Goal: Task Accomplishment & Management: Use online tool/utility

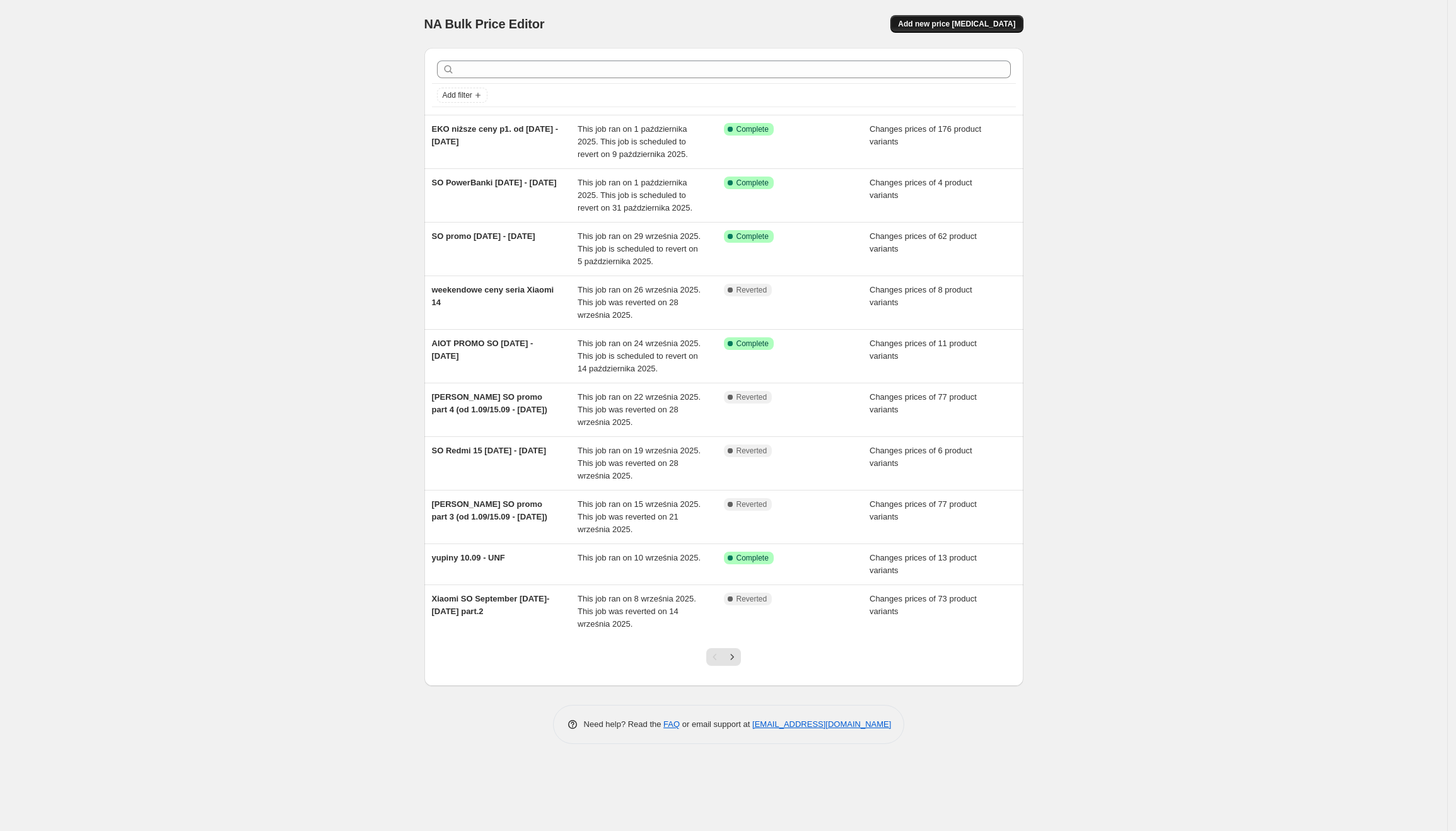
click at [945, 26] on span "Add new price [MEDICAL_DATA]" at bounding box center [956, 23] width 117 height 10
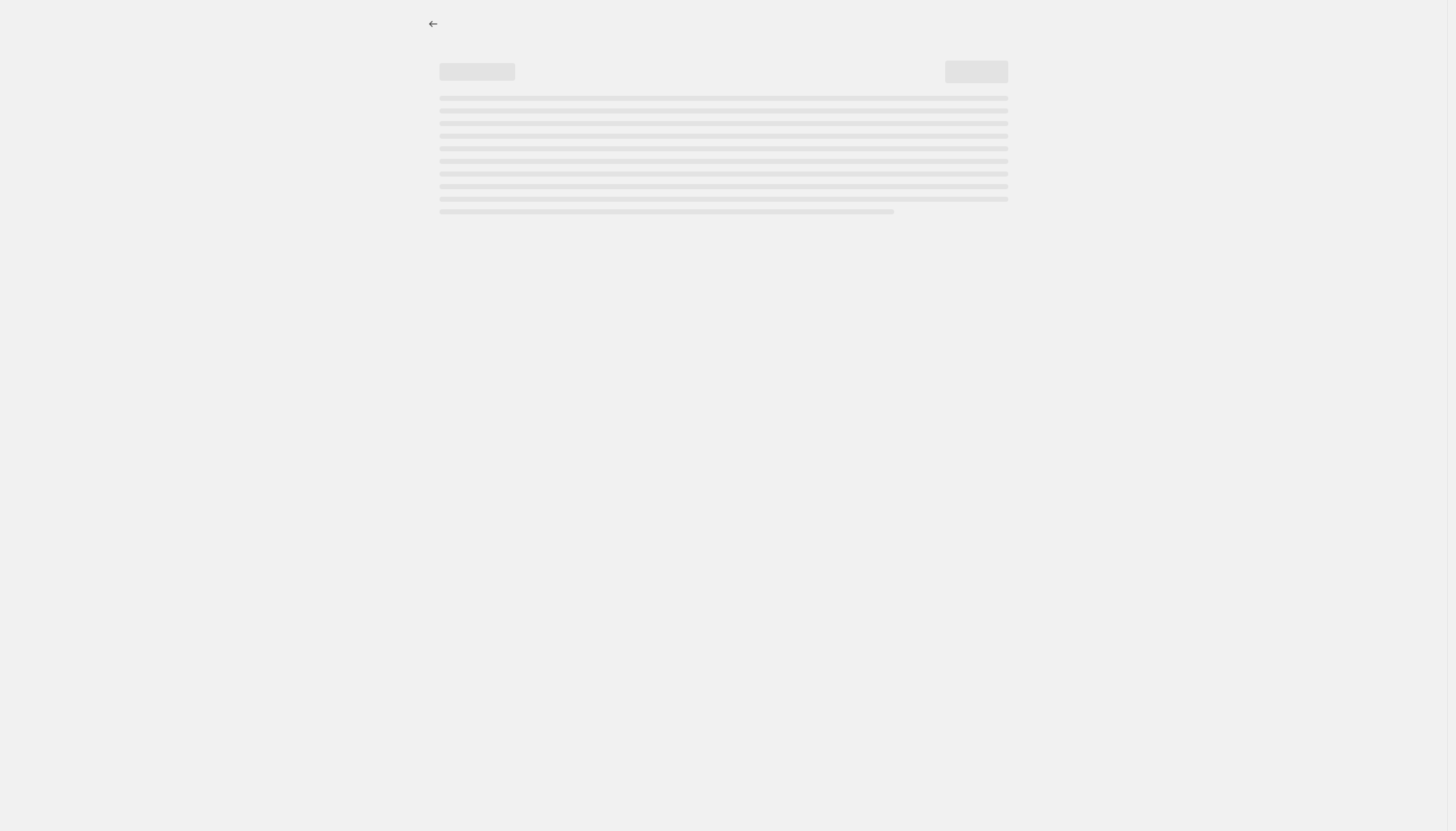
select select "percentage"
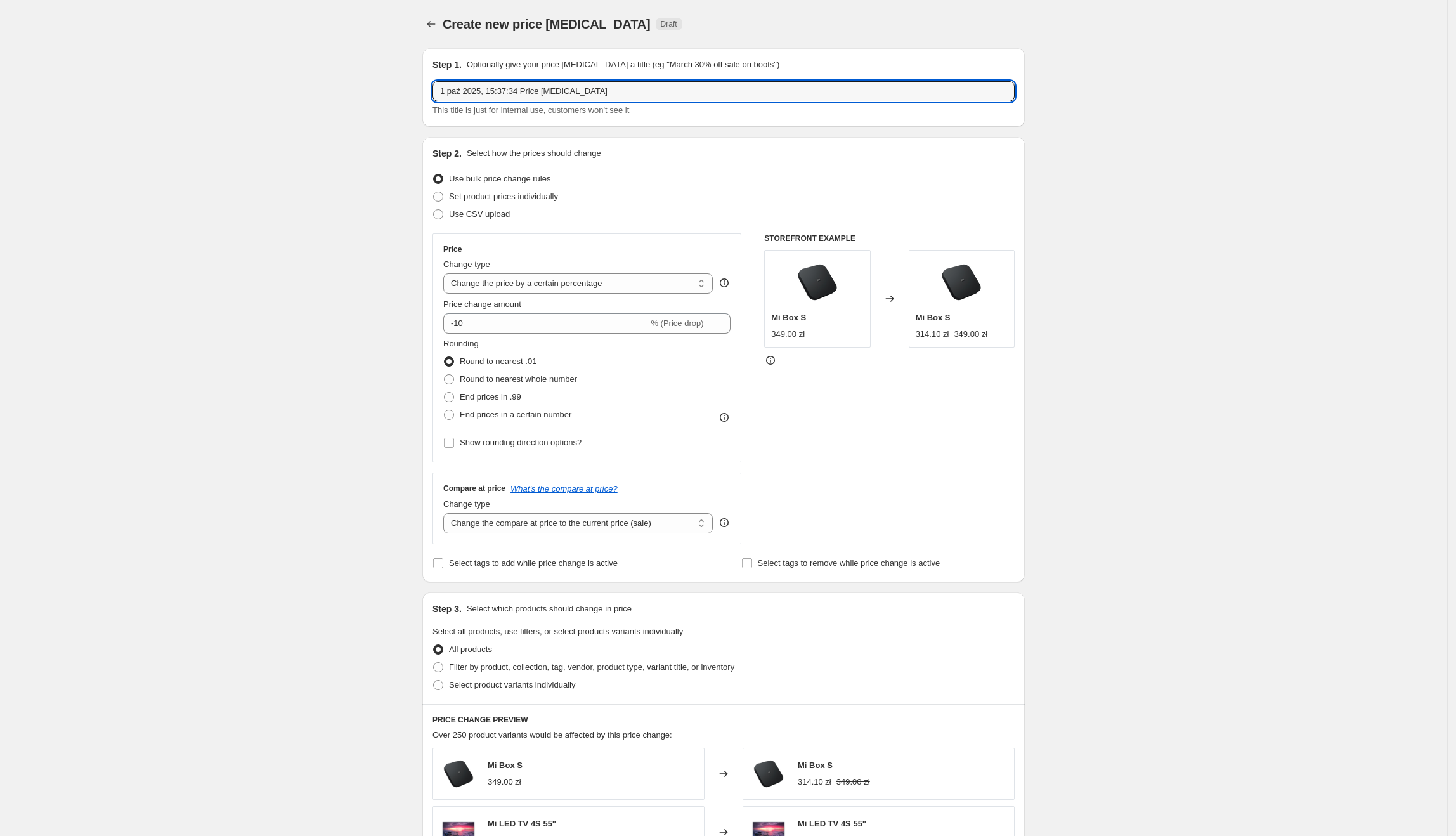
drag, startPoint x: 609, startPoint y: 90, endPoint x: 402, endPoint y: 99, distance: 207.2
click at [402, 95] on div "Create new price change job. This page is ready Create new price change job Dra…" at bounding box center [723, 634] width 1447 height 1268
click at [772, 95] on input "SO" at bounding box center [723, 91] width 582 height 20
type input "SO 1.10 - 30.10.2025"
click at [536, 95] on span "Set product prices individually" at bounding box center [503, 196] width 109 height 10
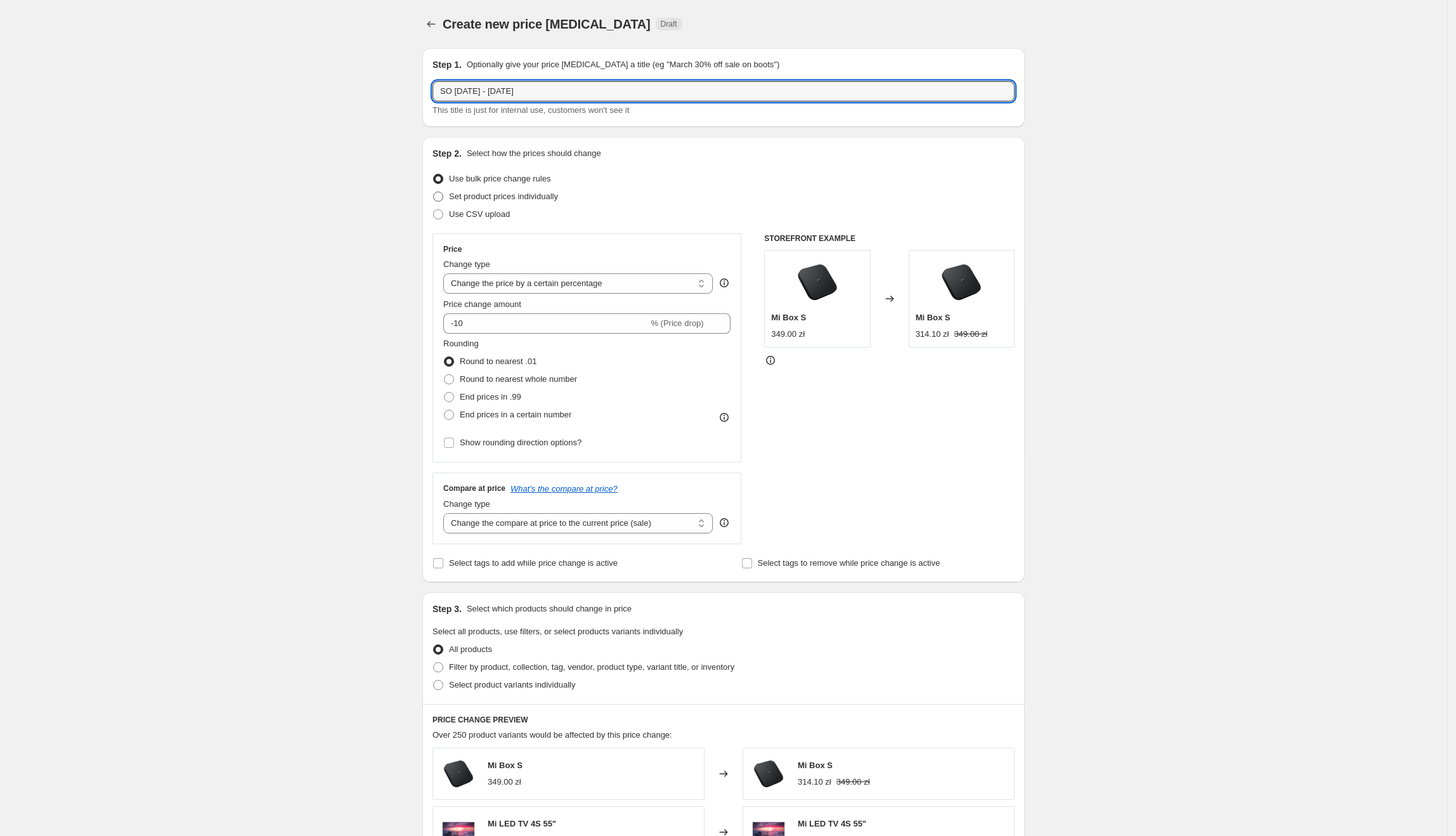
click at [433, 95] on input "Set product prices individually" at bounding box center [433, 191] width 1 height 1
radio input "true"
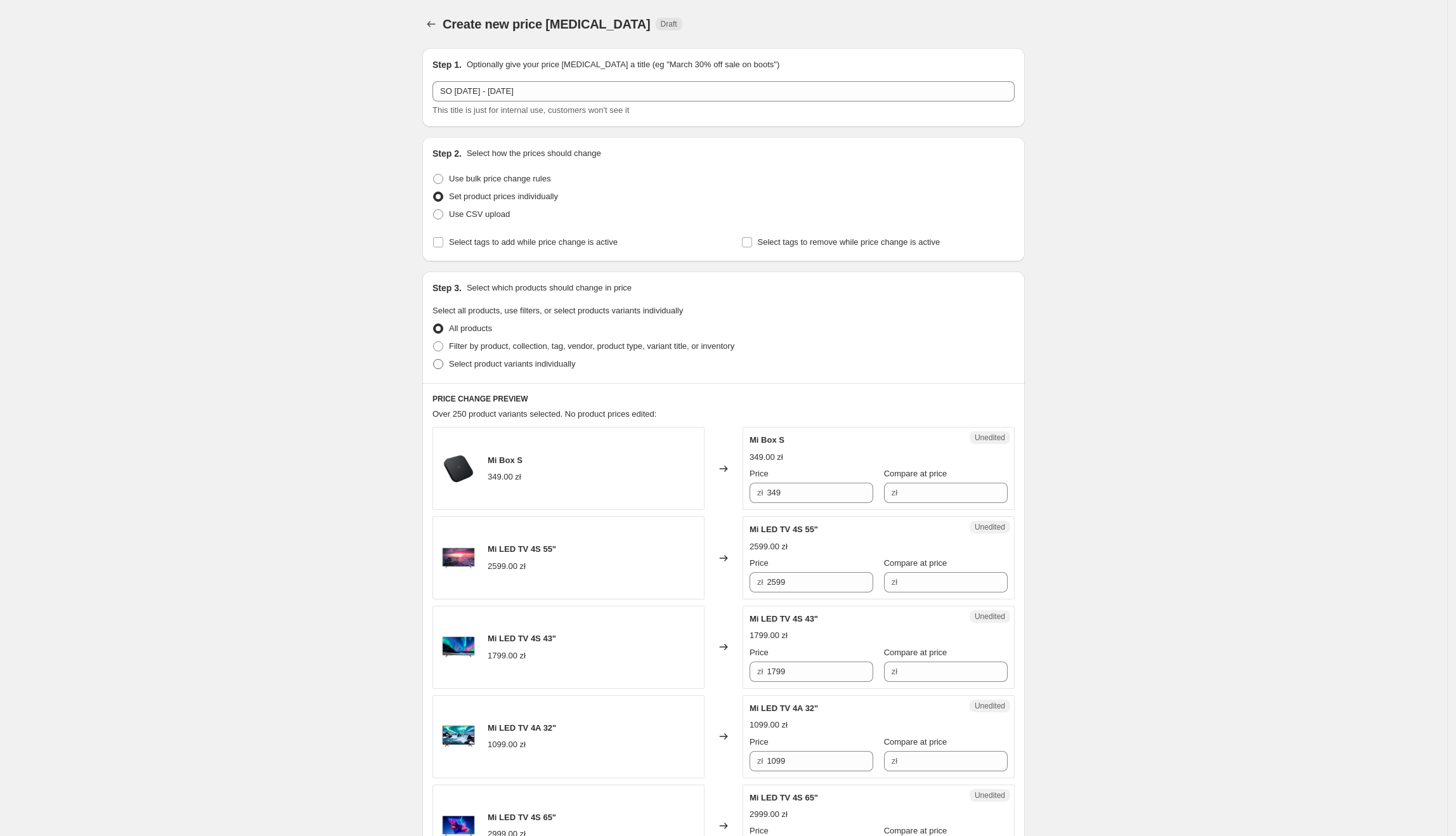
click at [495, 95] on span "Select product variants individually" at bounding box center [512, 363] width 126 height 10
click at [433, 95] on input "Select product variants individually" at bounding box center [433, 359] width 1 height 1
radio input "true"
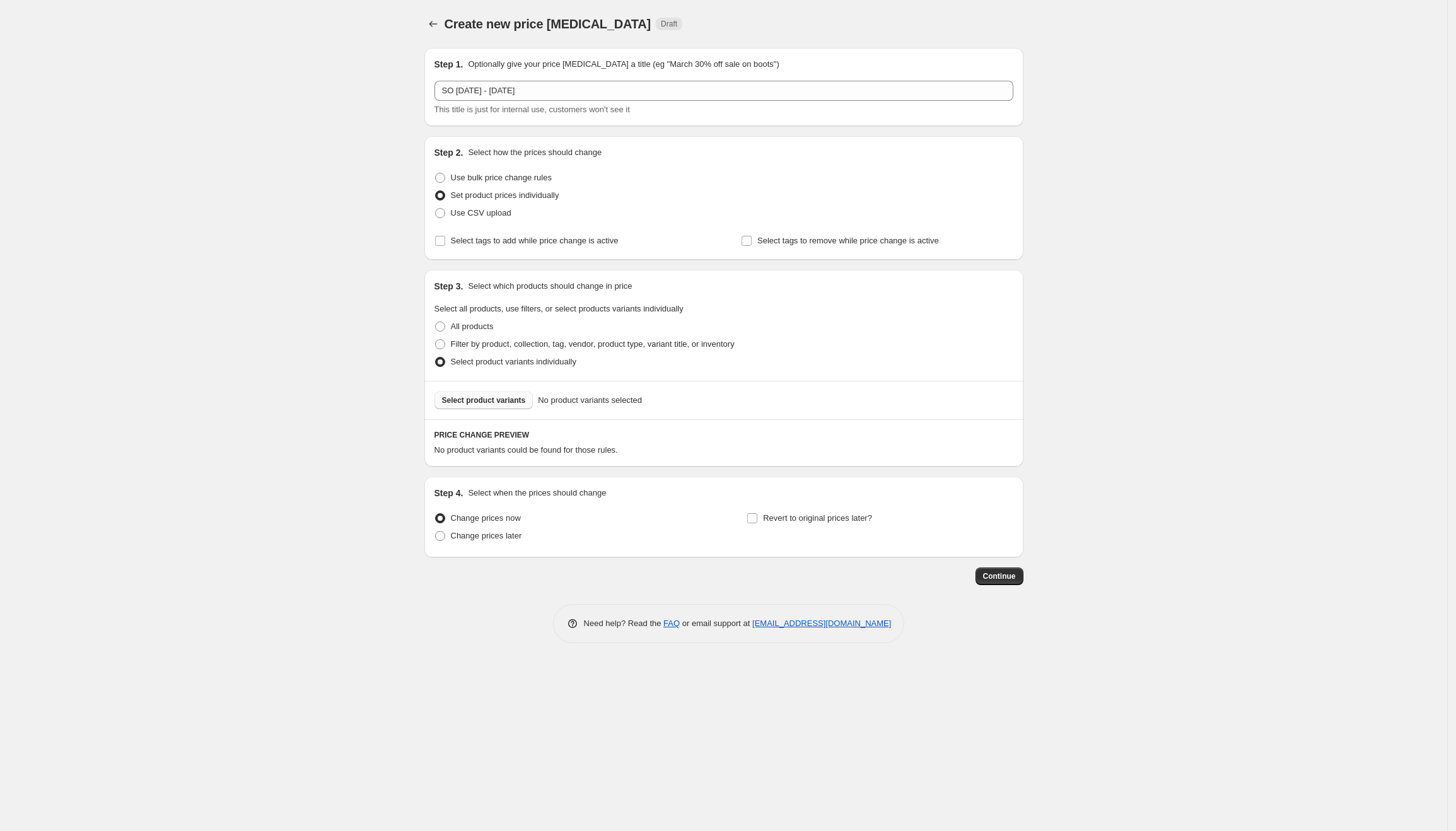
click at [489, 94] on span "Select product variants" at bounding box center [484, 400] width 84 height 10
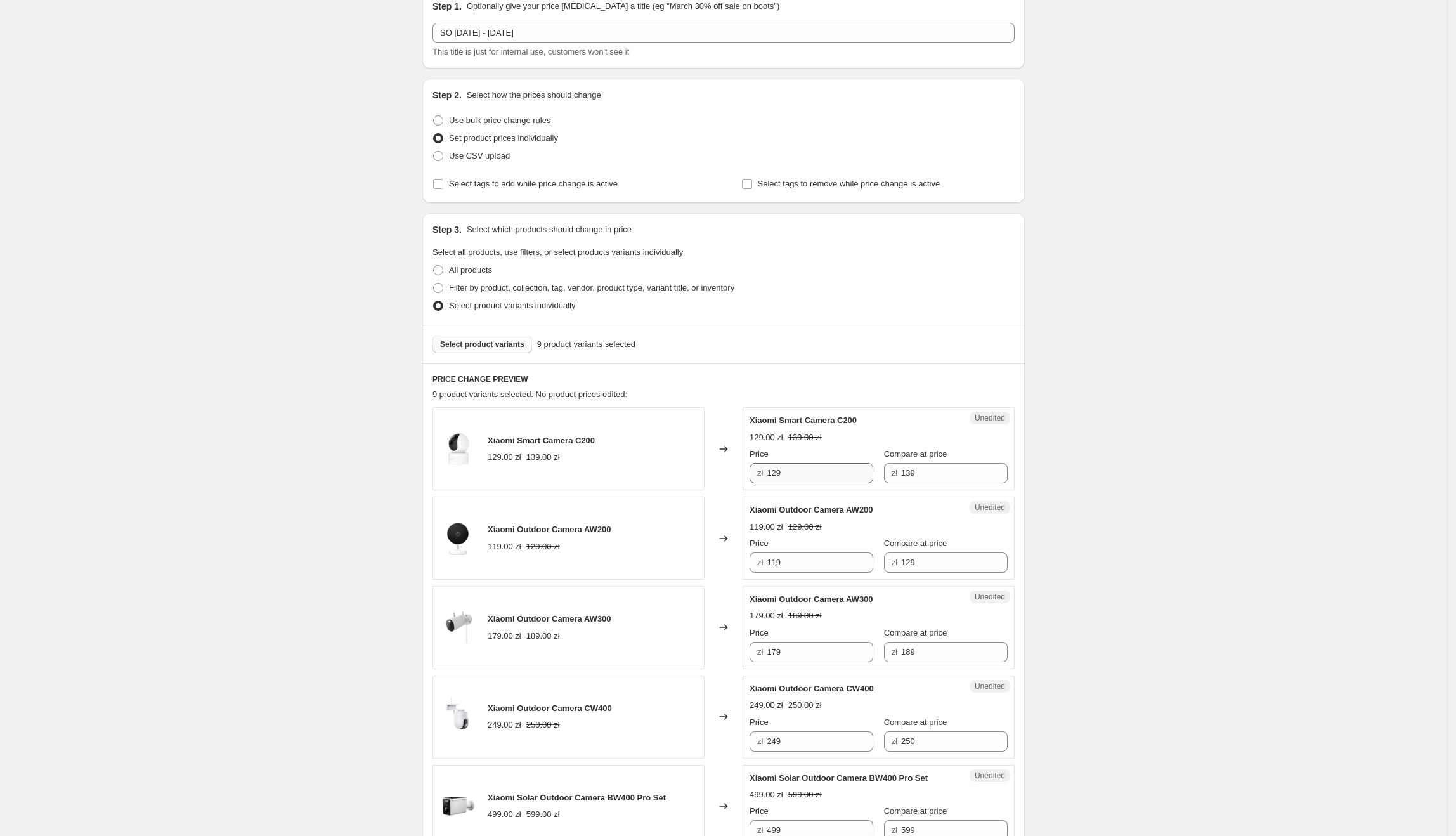
scroll to position [117, 0]
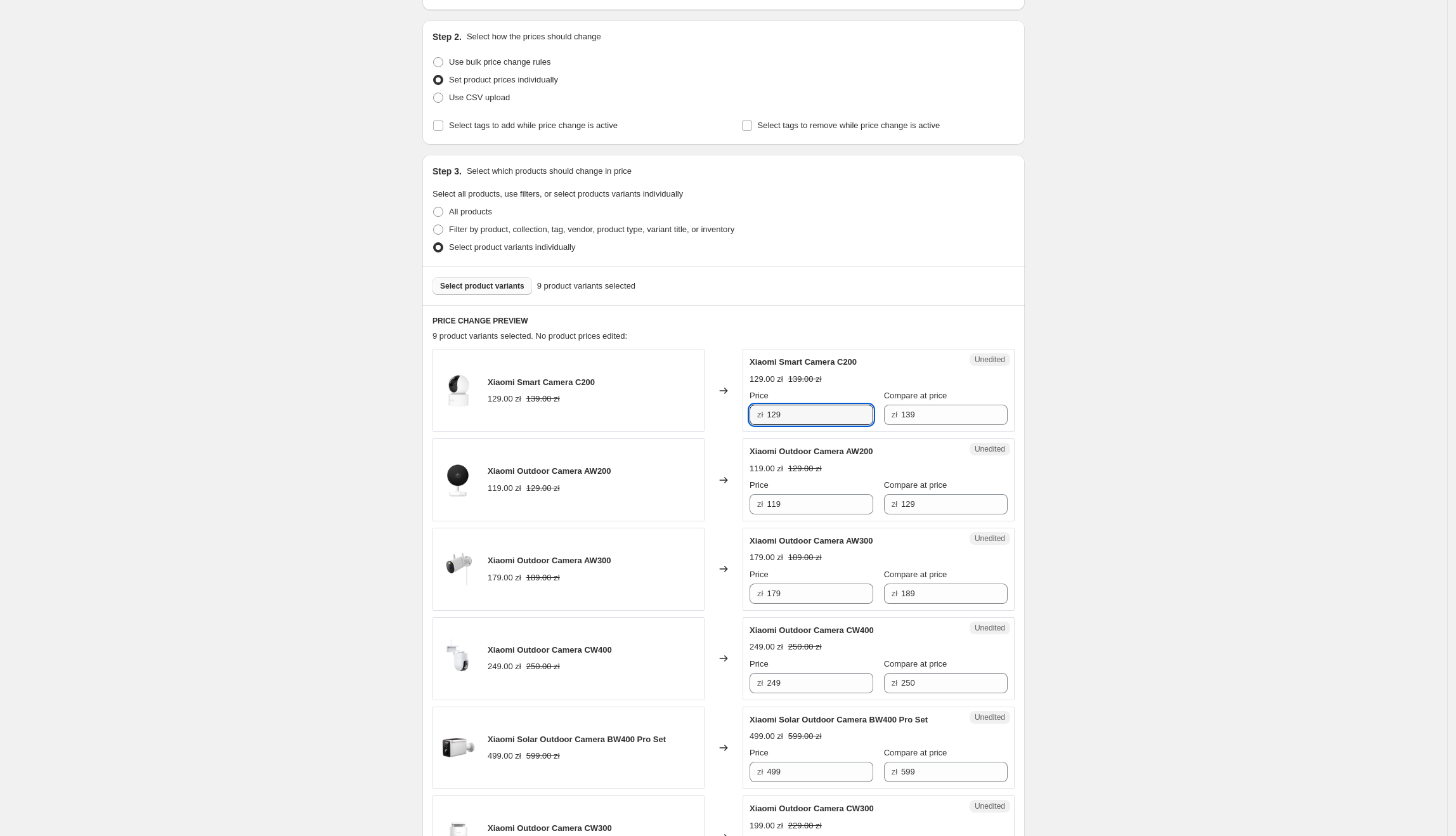
drag, startPoint x: 821, startPoint y: 417, endPoint x: 759, endPoint y: 416, distance: 62.0
click at [759, 95] on div "zł 129" at bounding box center [812, 415] width 124 height 20
type input "109"
click at [1165, 95] on div "Create new price change job. This page is ready Create new price change job Dra…" at bounding box center [723, 631] width 1447 height 1497
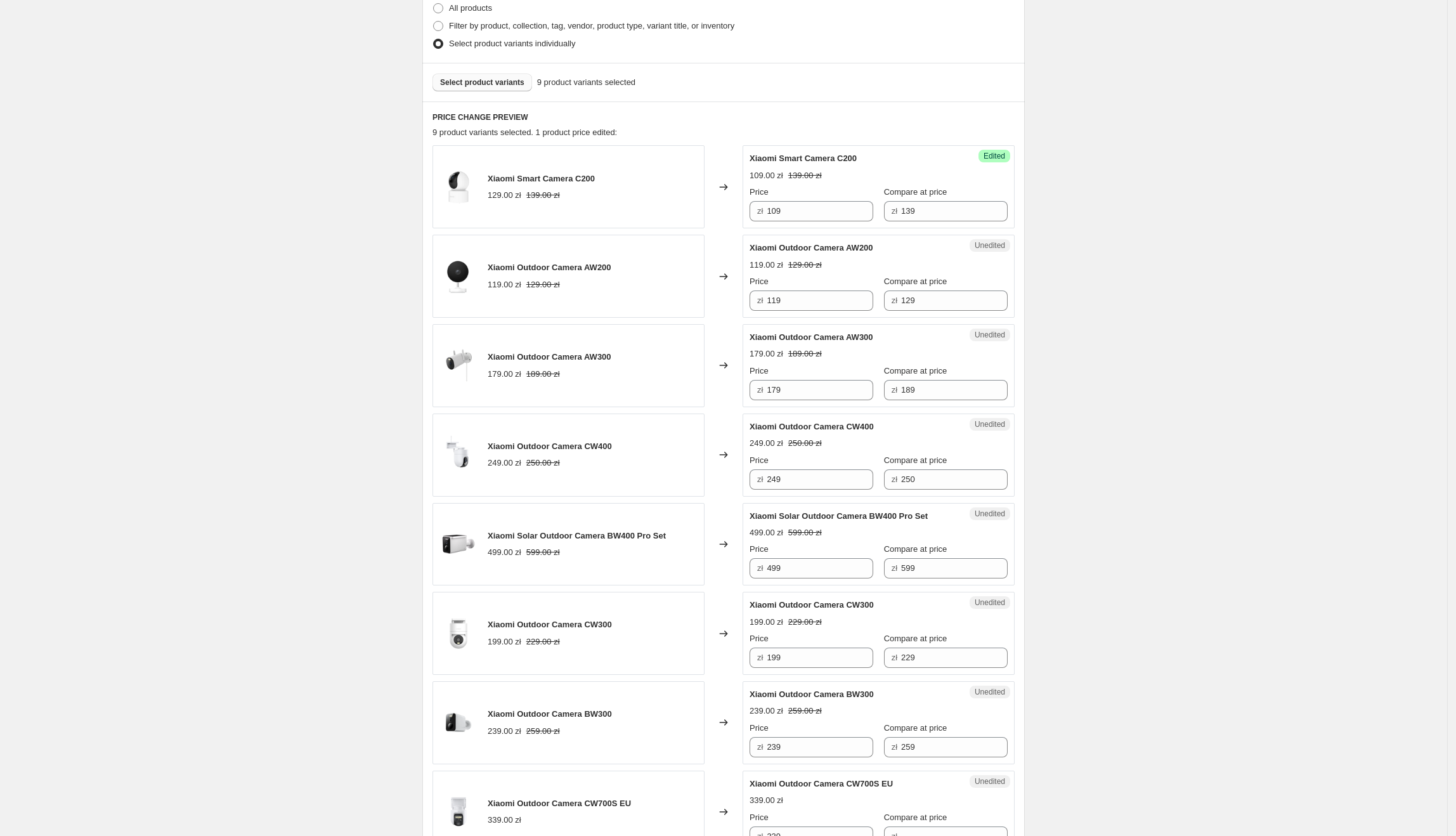
scroll to position [324, 0]
click at [857, 95] on span "Xiaomi Smart Camera C200" at bounding box center [803, 155] width 107 height 10
drag, startPoint x: 860, startPoint y: 157, endPoint x: 1289, endPoint y: 186, distance: 430.0
click at [787, 95] on div "Xiaomi Smart Camera C200" at bounding box center [853, 155] width 207 height 12
click at [1289, 95] on div "Create new price change job. This page is ready Create new price change job Dra…" at bounding box center [723, 425] width 1447 height 1497
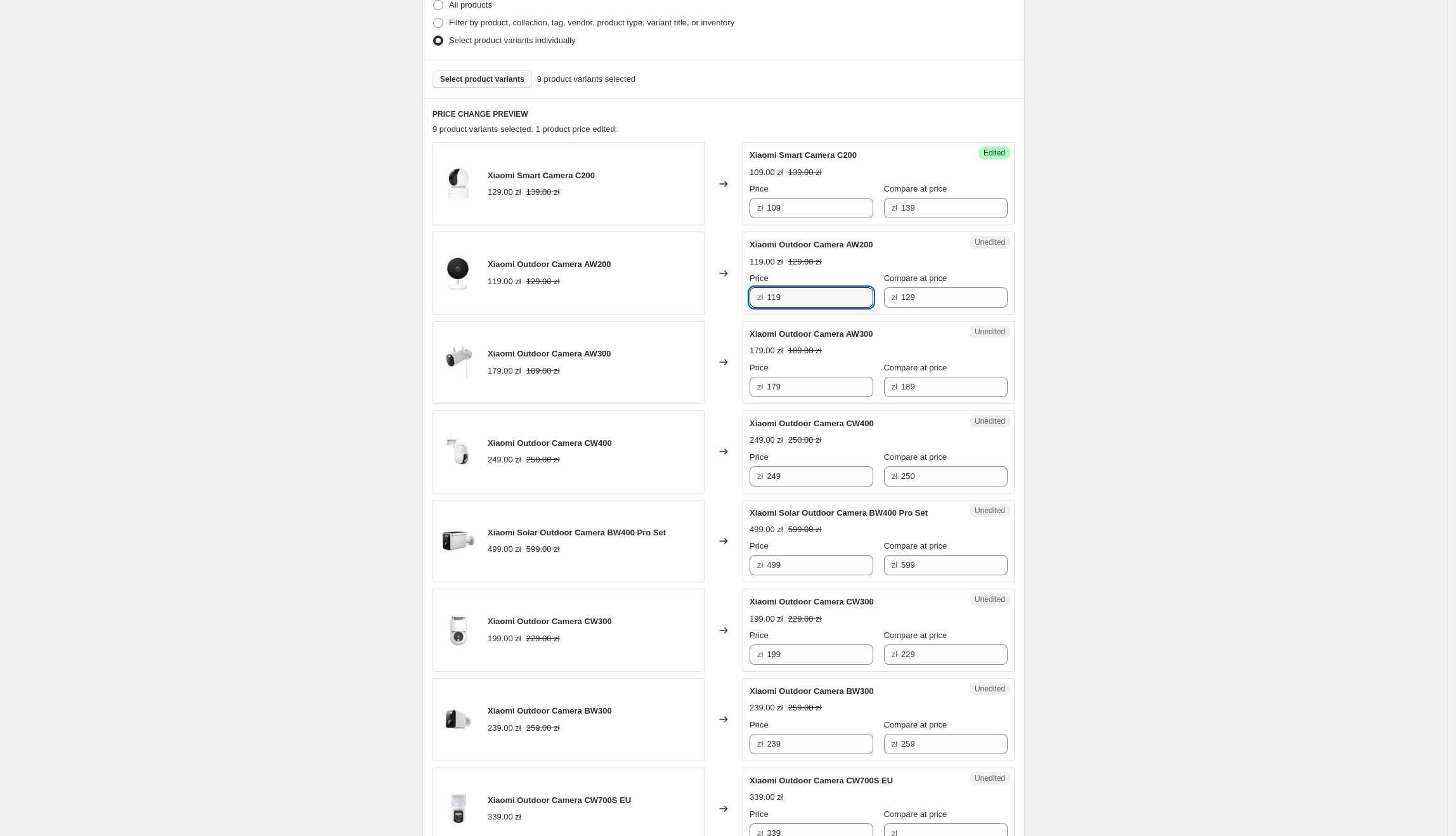
drag, startPoint x: 828, startPoint y: 293, endPoint x: 767, endPoint y: 295, distance: 61.0
click at [767, 95] on div "zł 119" at bounding box center [812, 297] width 124 height 20
type input "99"
click at [1118, 95] on div "Create new price change job. This page is ready Create new price change job Dra…" at bounding box center [723, 425] width 1447 height 1497
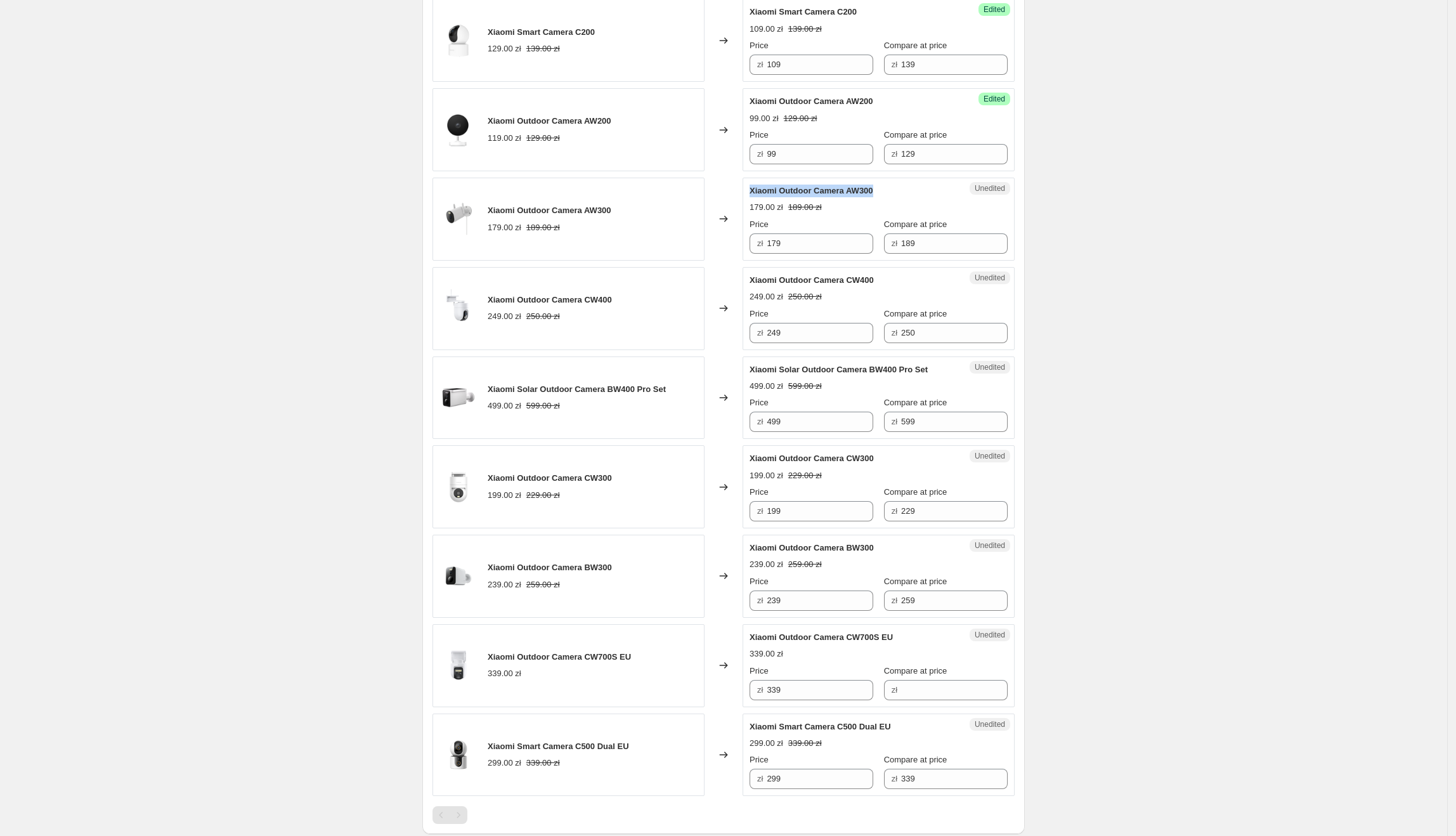
drag, startPoint x: 881, startPoint y: 195, endPoint x: 750, endPoint y: 196, distance: 131.0
click at [750, 95] on div "Unedited Xiaomi Outdoor Camera AW300 179.00 zł 189.00 zł Price zł 179 Compare a…" at bounding box center [878, 219] width 272 height 83
click at [825, 95] on div "Unedited Xiaomi Outdoor Camera AW300 179.00 zł 189.00 zł Price zł 179 Compare a…" at bounding box center [878, 219] width 272 height 83
drag, startPoint x: 829, startPoint y: 249, endPoint x: 759, endPoint y: 245, distance: 70.1
click at [759, 95] on div "zł 179" at bounding box center [812, 243] width 124 height 20
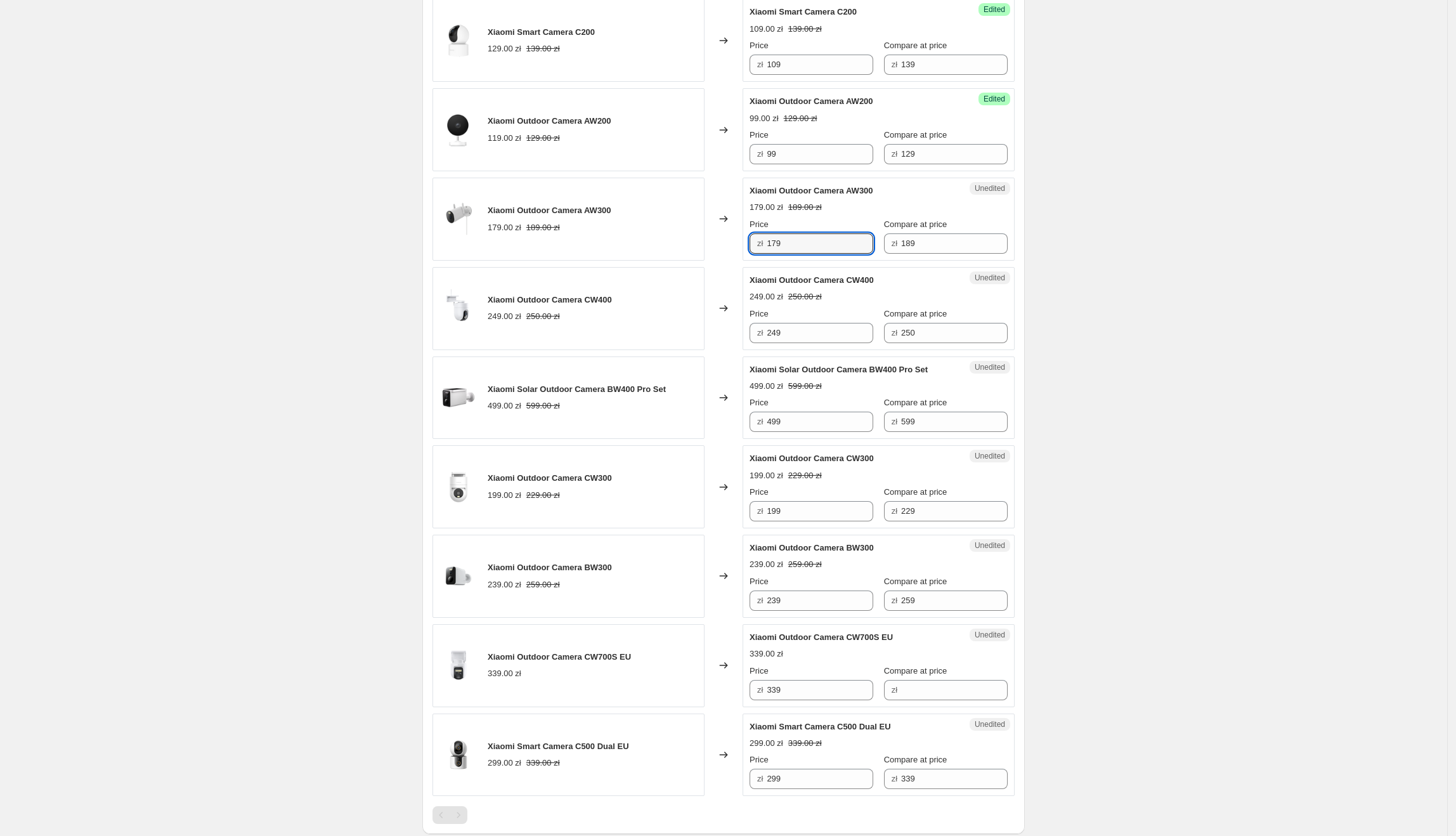
type input "2"
type input "149"
click at [1180, 95] on div "Create new price change job. This page is ready Create new price change job Dra…" at bounding box center [723, 281] width 1447 height 1497
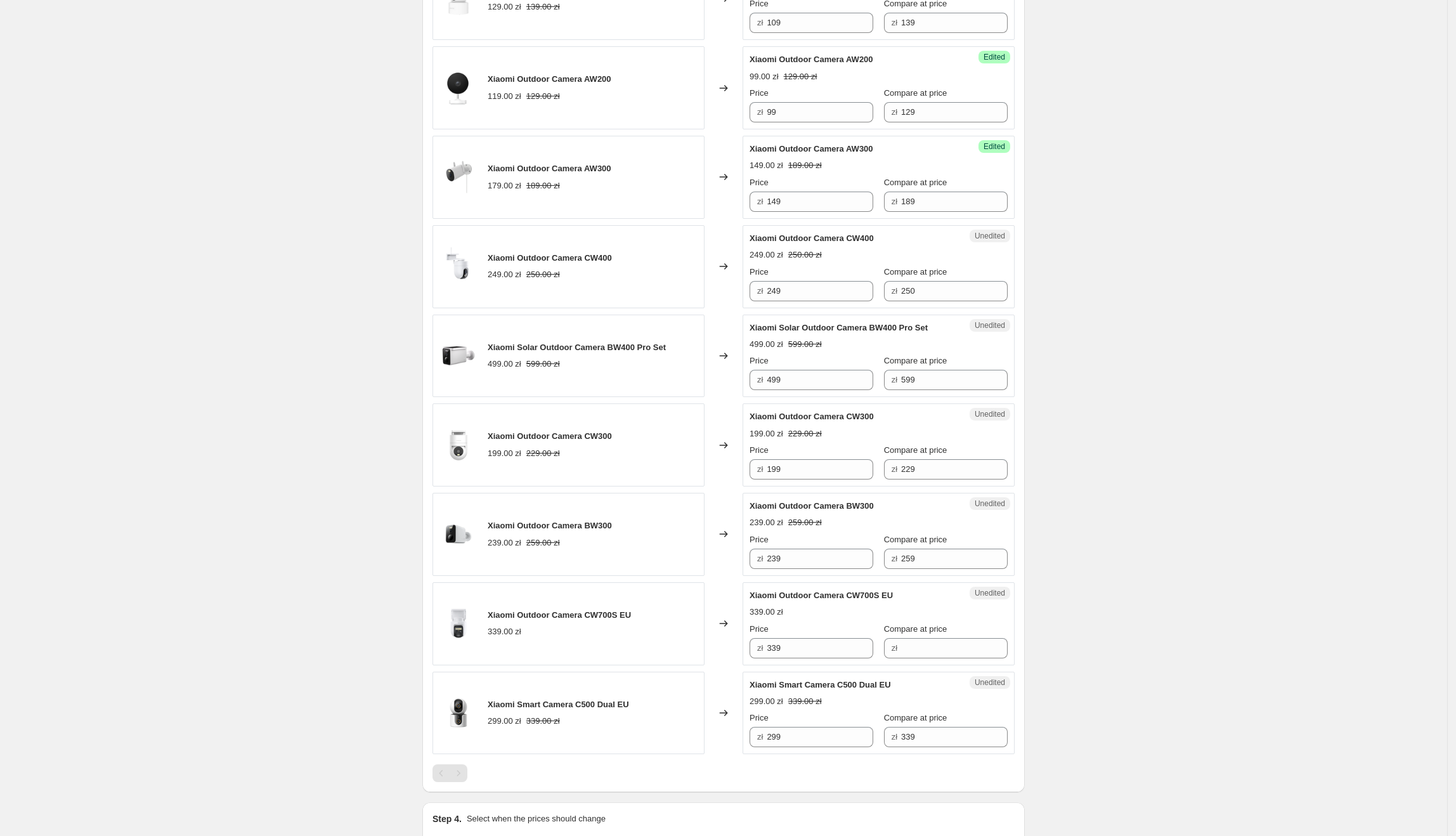
scroll to position [533, 0]
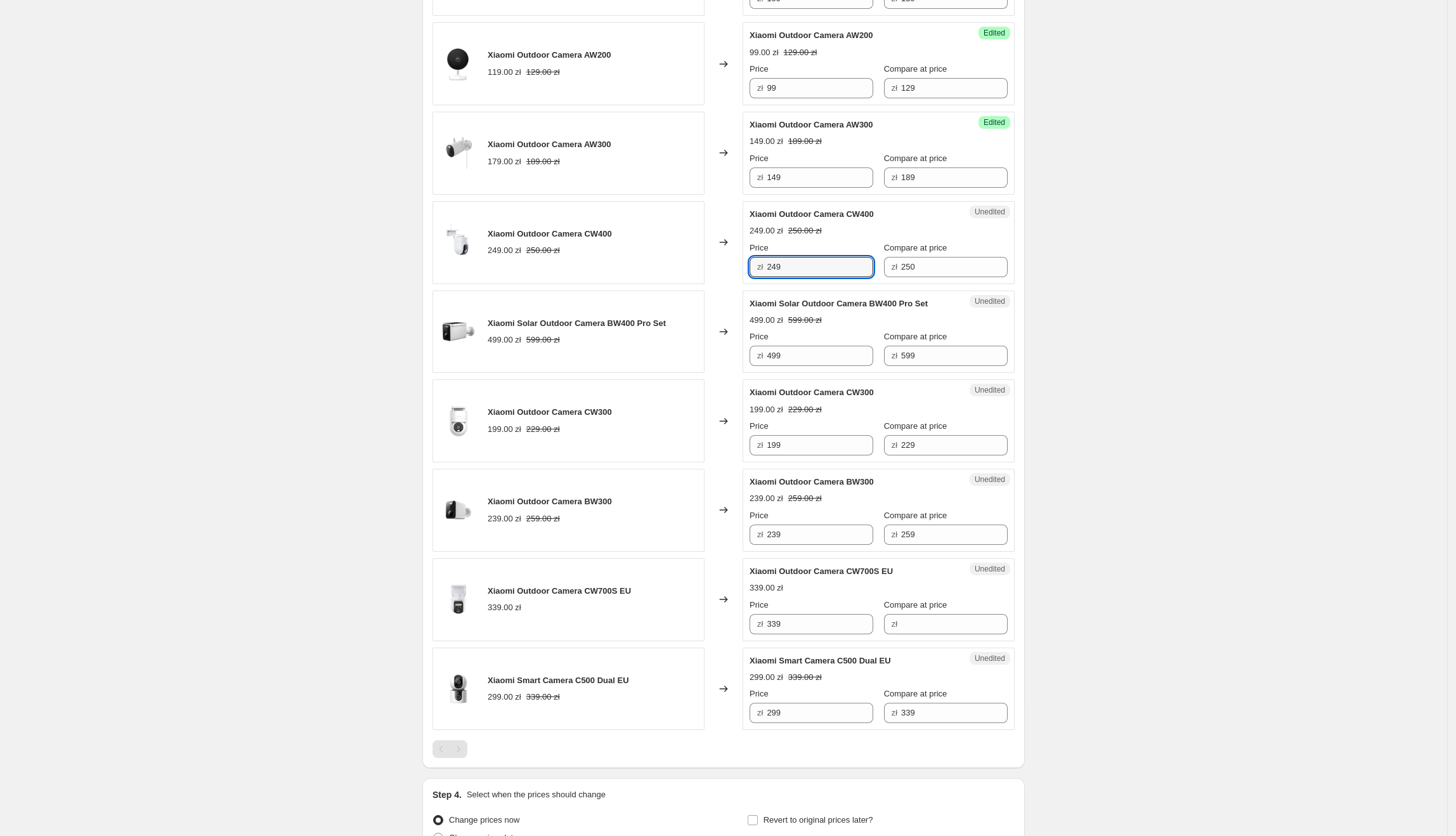
drag, startPoint x: 841, startPoint y: 272, endPoint x: 754, endPoint y: 272, distance: 87.0
click at [754, 95] on div "zł 249" at bounding box center [812, 267] width 124 height 20
type input "219"
click at [1269, 95] on div "Create new price change job. This page is ready Create new price change job Dra…" at bounding box center [723, 215] width 1447 height 1497
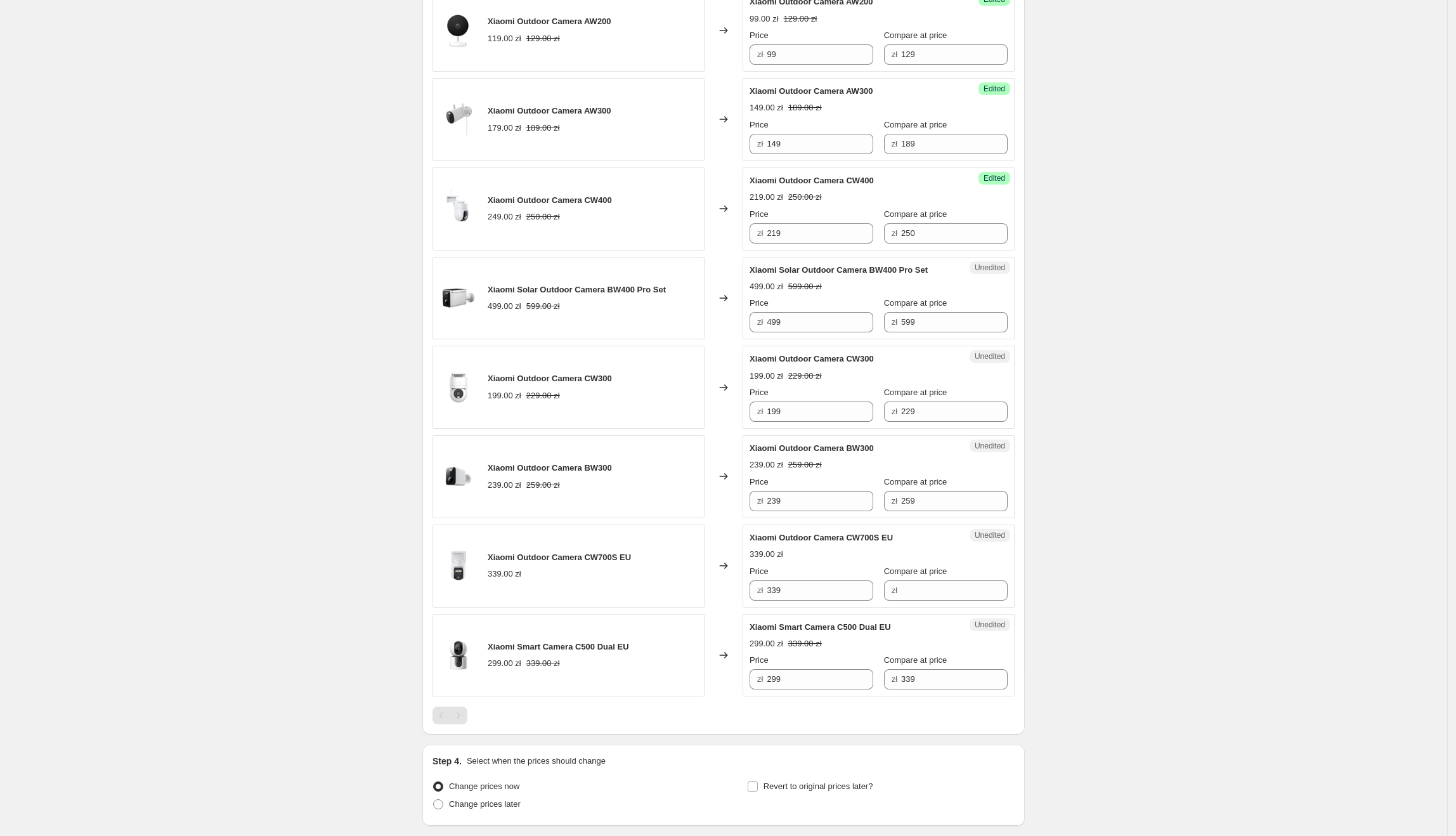
scroll to position [567, 0]
drag, startPoint x: 795, startPoint y: 328, endPoint x: 736, endPoint y: 331, distance: 59.1
click at [736, 95] on div "Xiaomi Solar Outdoor Camera BW400 Pro Set 499.00 zł 599.00 zł Changed to Unedit…" at bounding box center [723, 298] width 582 height 83
type input "389"
click at [1151, 95] on div "Create new price change job. This page is ready Create new price change job Dra…" at bounding box center [723, 181] width 1447 height 1497
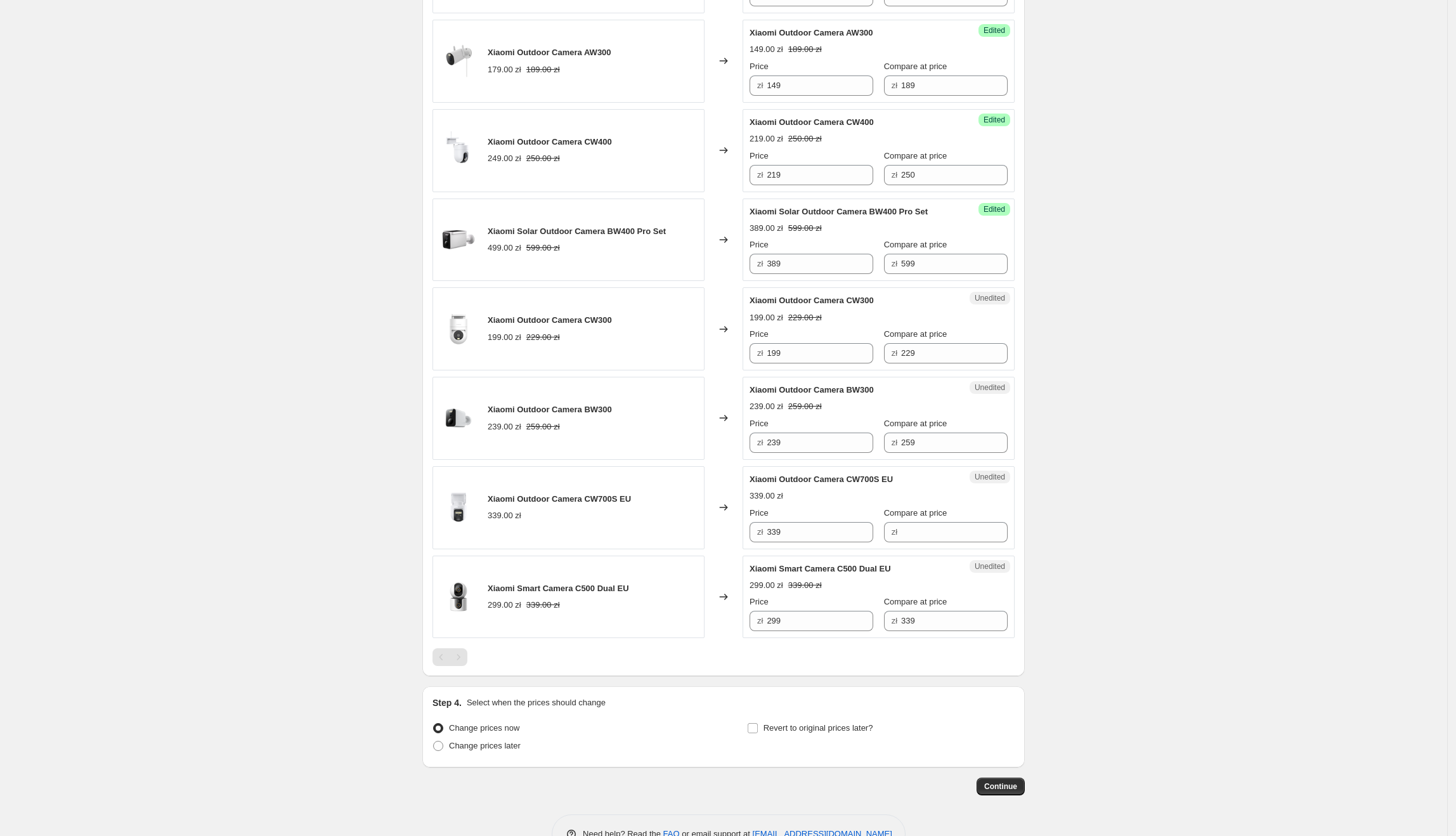
scroll to position [626, 0]
drag, startPoint x: 855, startPoint y: 359, endPoint x: 754, endPoint y: 358, distance: 101.0
click at [764, 95] on div "zł 199" at bounding box center [812, 352] width 124 height 20
type input "179"
click at [1024, 95] on div "PRICE CHANGE PREVIEW 9 product variants selected. 5 product prices edited: Xiao…" at bounding box center [724, 236] width 603 height 879
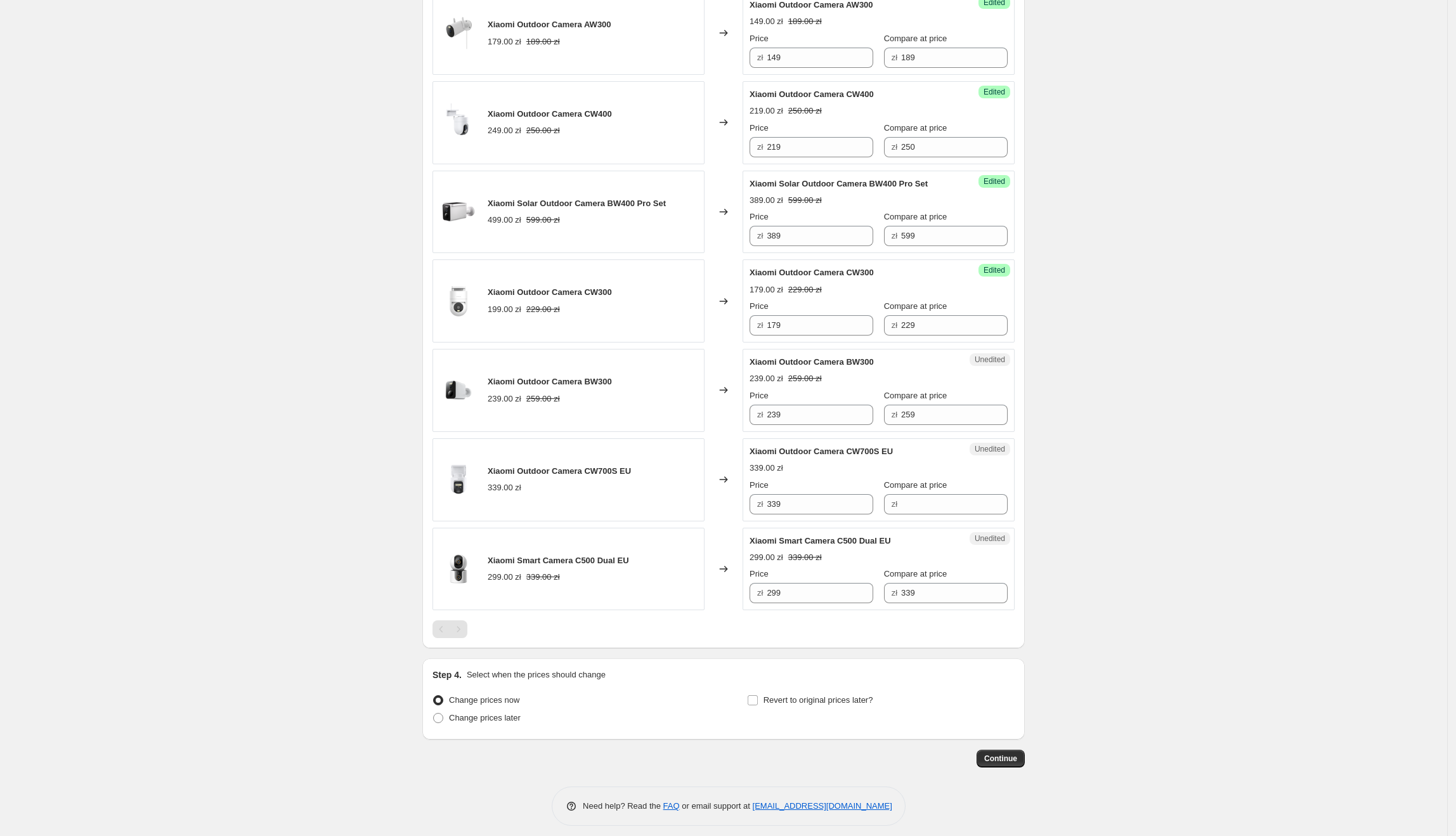
scroll to position [654, 0]
drag, startPoint x: 818, startPoint y: 414, endPoint x: 767, endPoint y: 418, distance: 51.2
click at [767, 95] on div "zł 239" at bounding box center [812, 412] width 124 height 20
type input "189"
click at [1261, 95] on div "Create new price change job. This page is ready Create new price change job Dra…" at bounding box center [723, 94] width 1447 height 1497
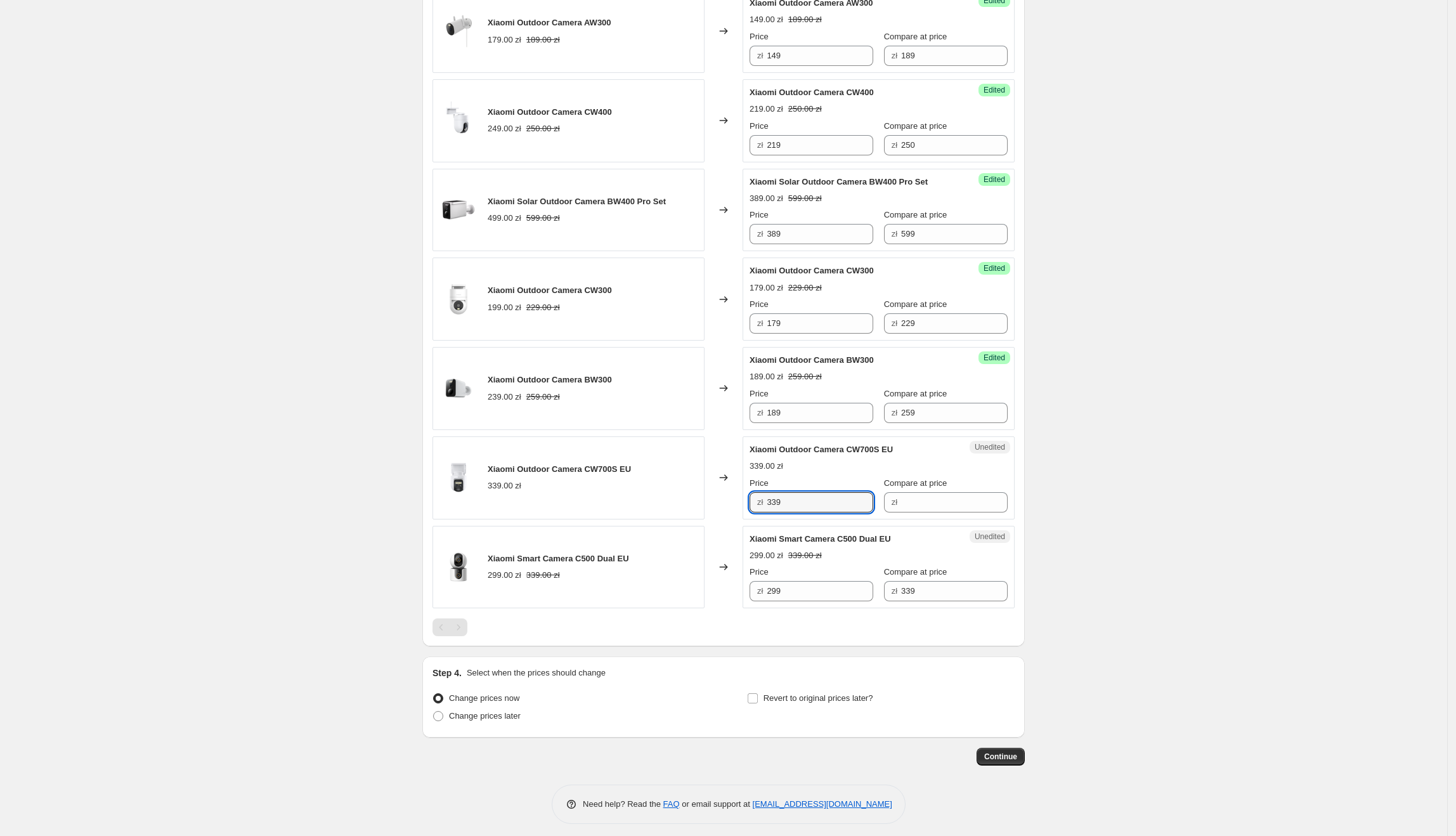
drag, startPoint x: 842, startPoint y: 513, endPoint x: 754, endPoint y: 512, distance: 88.0
click at [754, 95] on div "zł 339" at bounding box center [812, 502] width 124 height 20
type input "289"
click at [1345, 95] on div "Create new price change job. This page is ready Create new price change job Dra…" at bounding box center [723, 94] width 1447 height 1497
click at [906, 95] on input "Compare at price" at bounding box center [954, 502] width 106 height 20
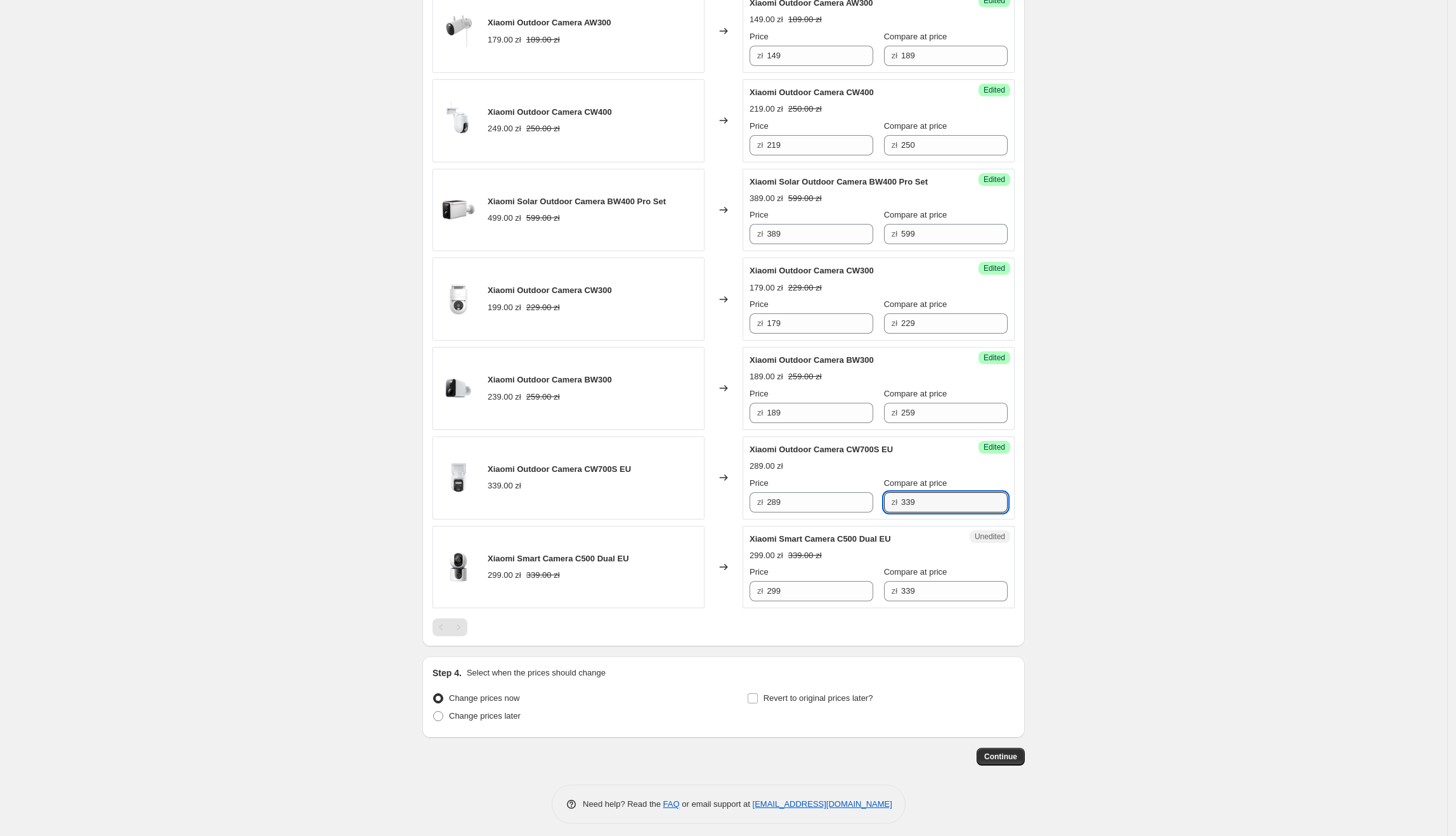
type input "339"
click at [1156, 95] on div "Create new price change job. This page is ready Create new price change job Dra…" at bounding box center [723, 94] width 1447 height 1497
drag, startPoint x: 802, startPoint y: 592, endPoint x: 761, endPoint y: 592, distance: 41.0
click at [761, 95] on div "zł 299" at bounding box center [812, 590] width 124 height 20
type input "279"
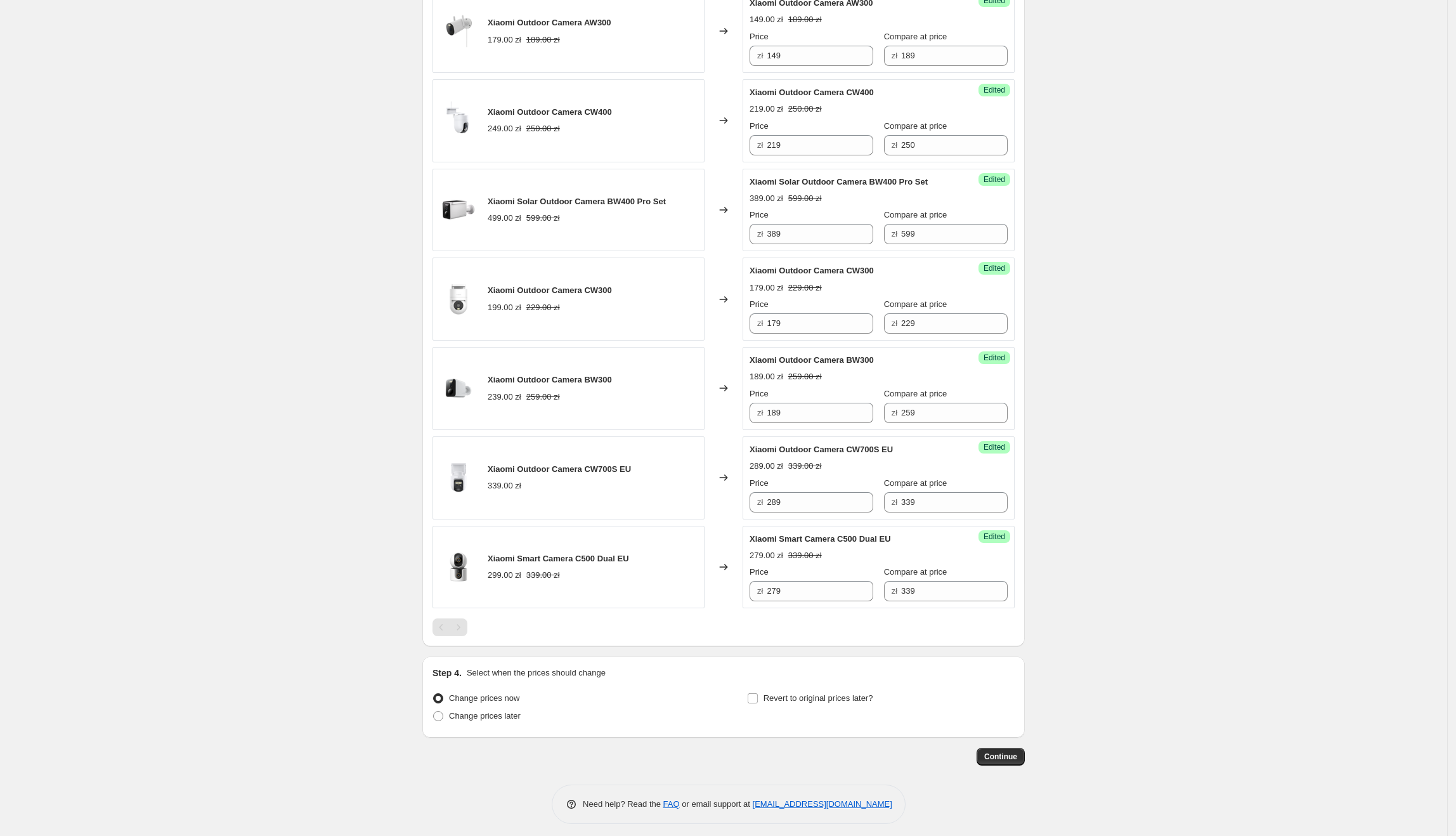
click at [1318, 95] on div "Create new price change job. This page is ready Create new price change job Dra…" at bounding box center [723, 94] width 1447 height 1497
click at [828, 95] on span "Revert to original prices later?" at bounding box center [819, 698] width 110 height 10
click at [758, 95] on input "Revert to original prices later?" at bounding box center [752, 698] width 10 height 10
checkbox input "true"
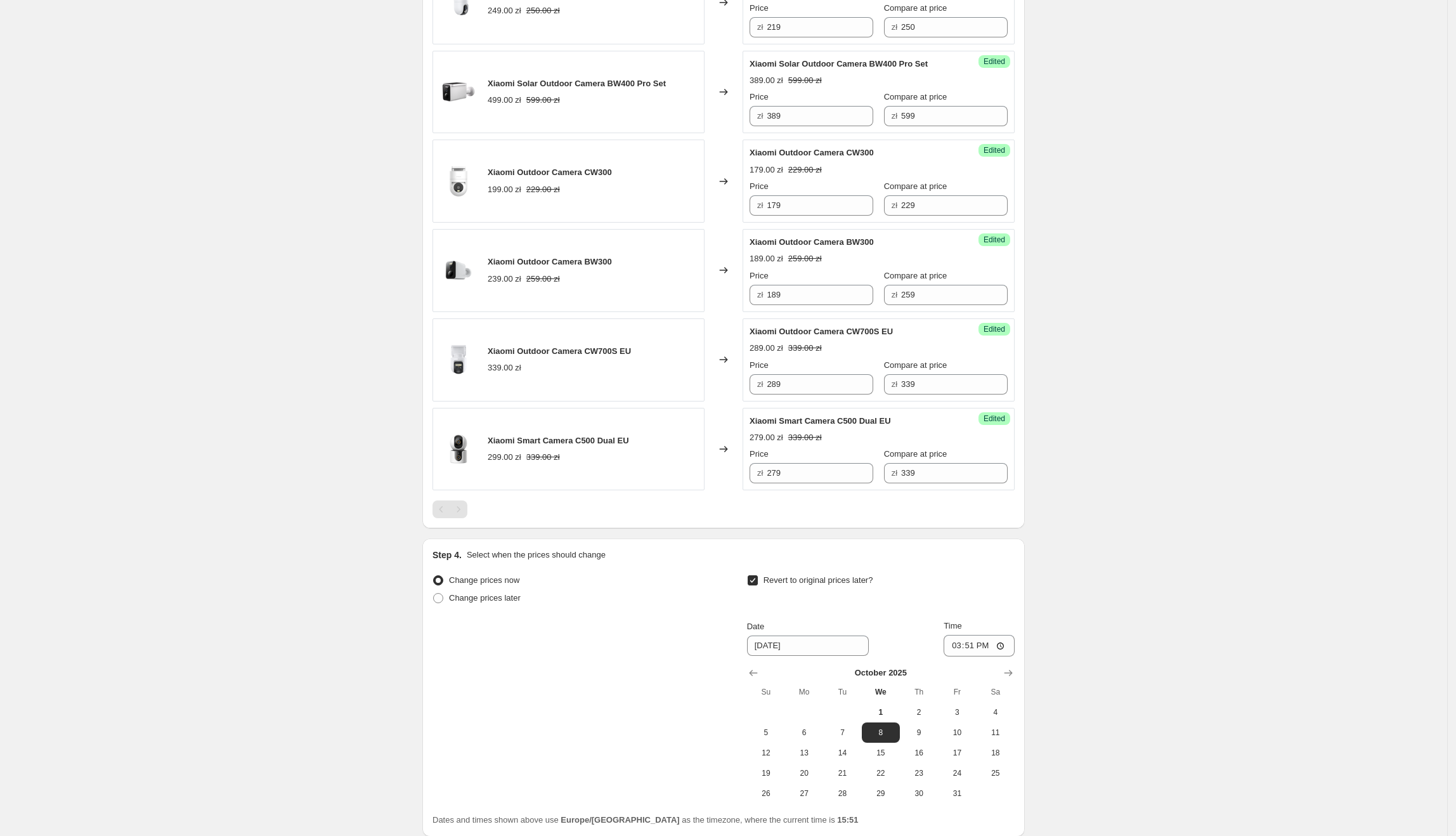
scroll to position [883, 0]
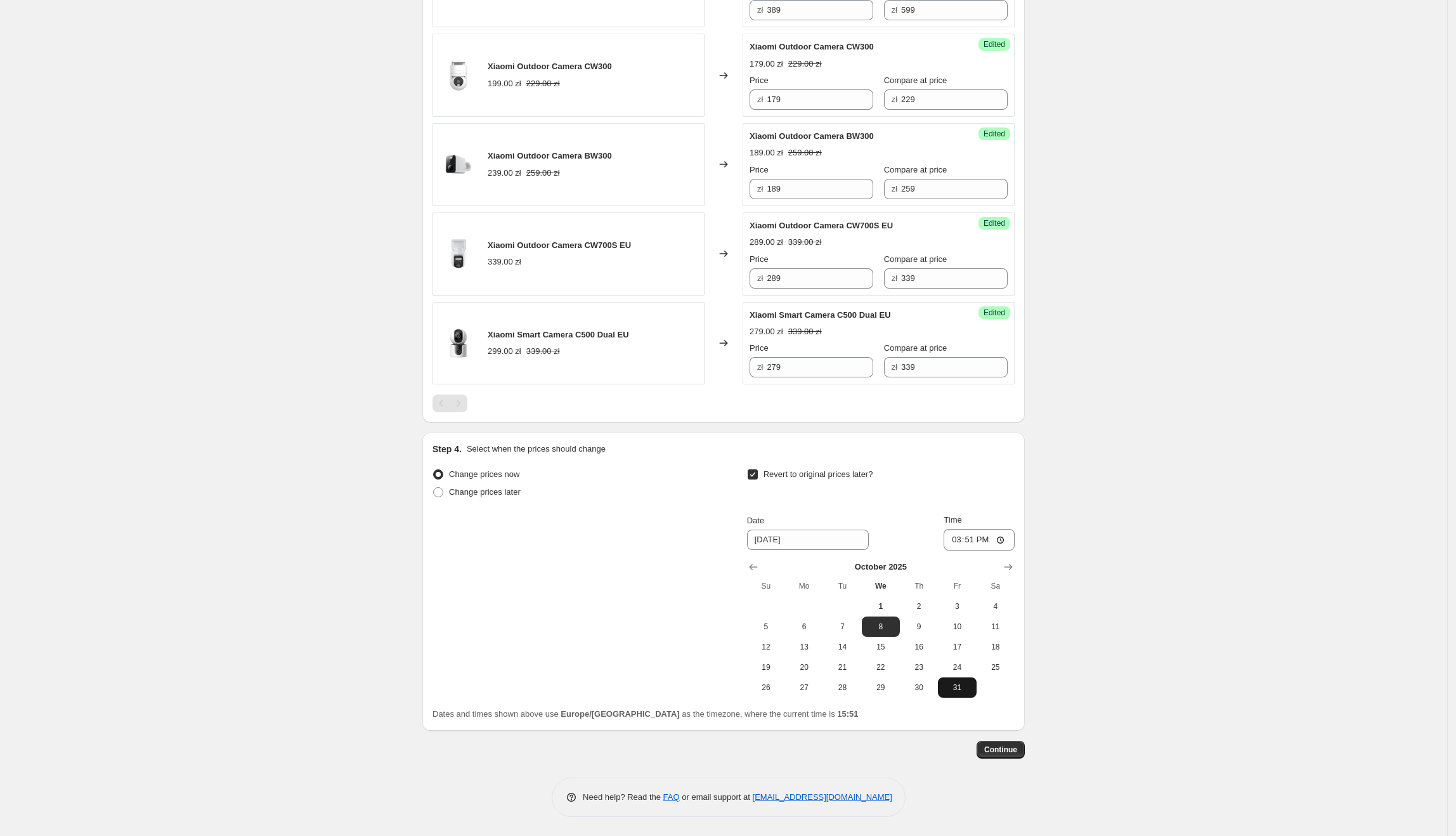
click at [946, 95] on button "31" at bounding box center [956, 687] width 38 height 20
type input "10/31/2025"
click at [977, 95] on input "15:51" at bounding box center [979, 540] width 71 height 21
type input "23:55"
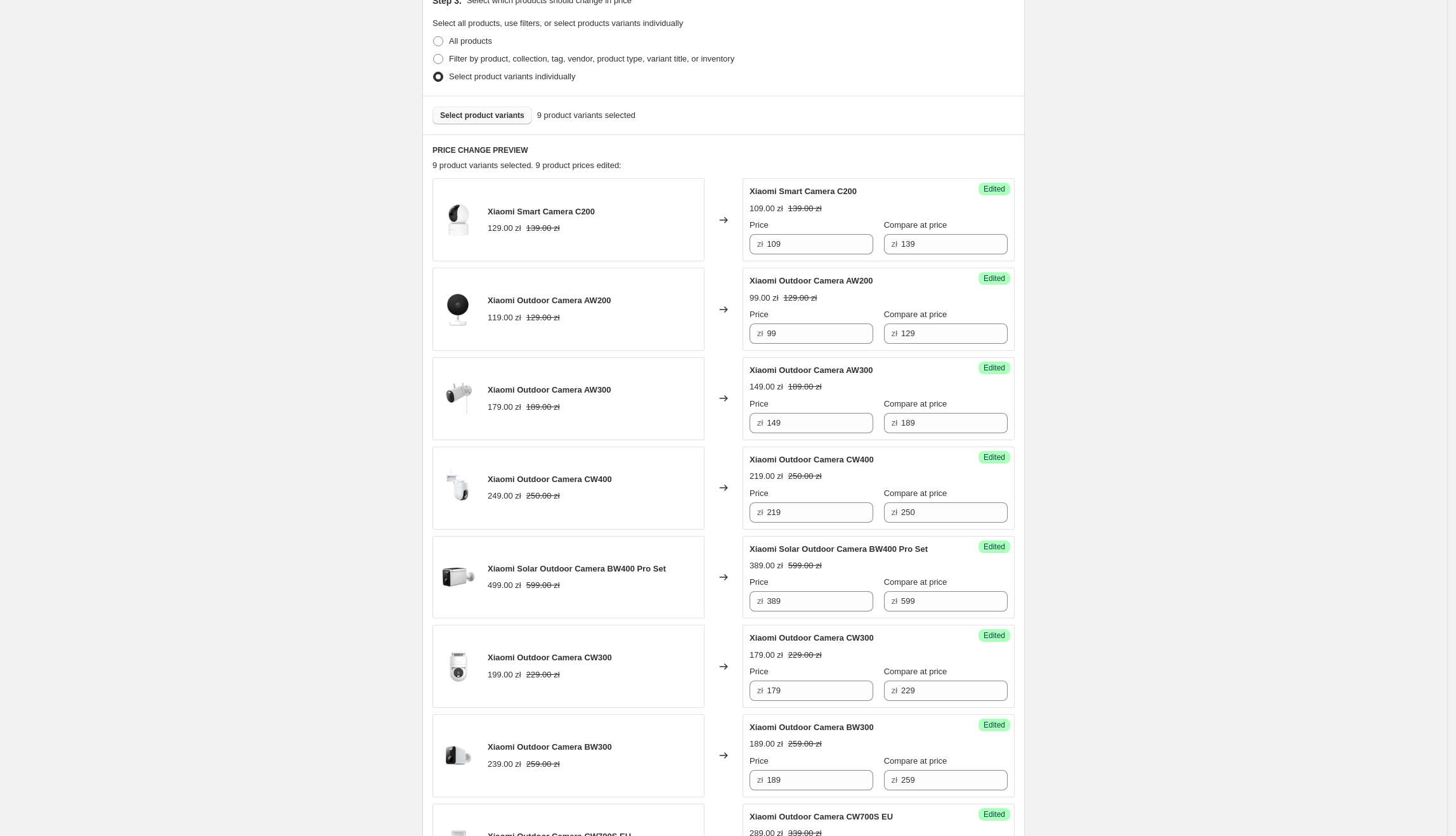
scroll to position [0, 0]
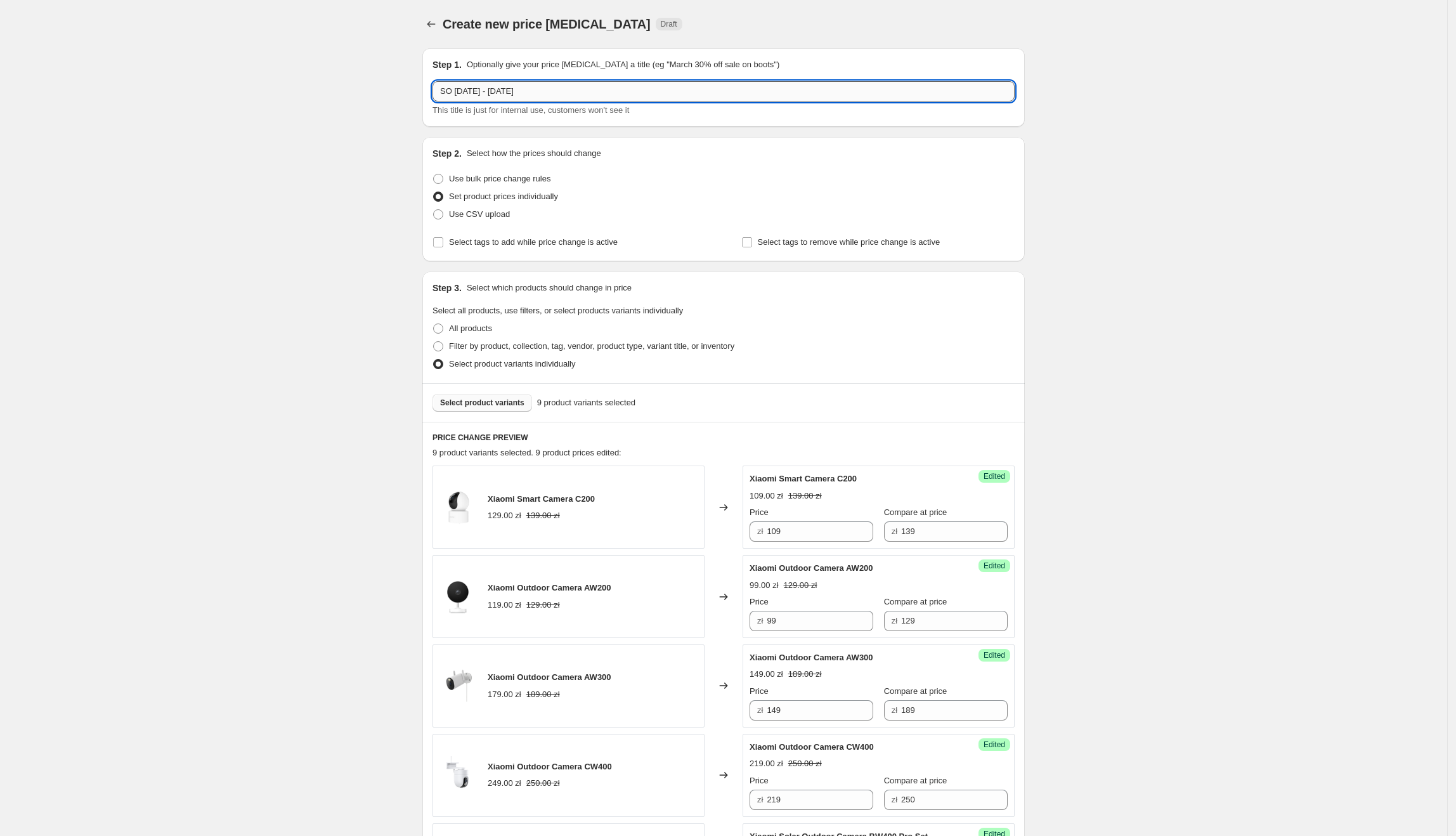
click at [455, 91] on input "SO 1.10 - 30.10.2025" at bounding box center [723, 91] width 582 height 20
type input "SO EKO 1.10 - 30.10.2025"
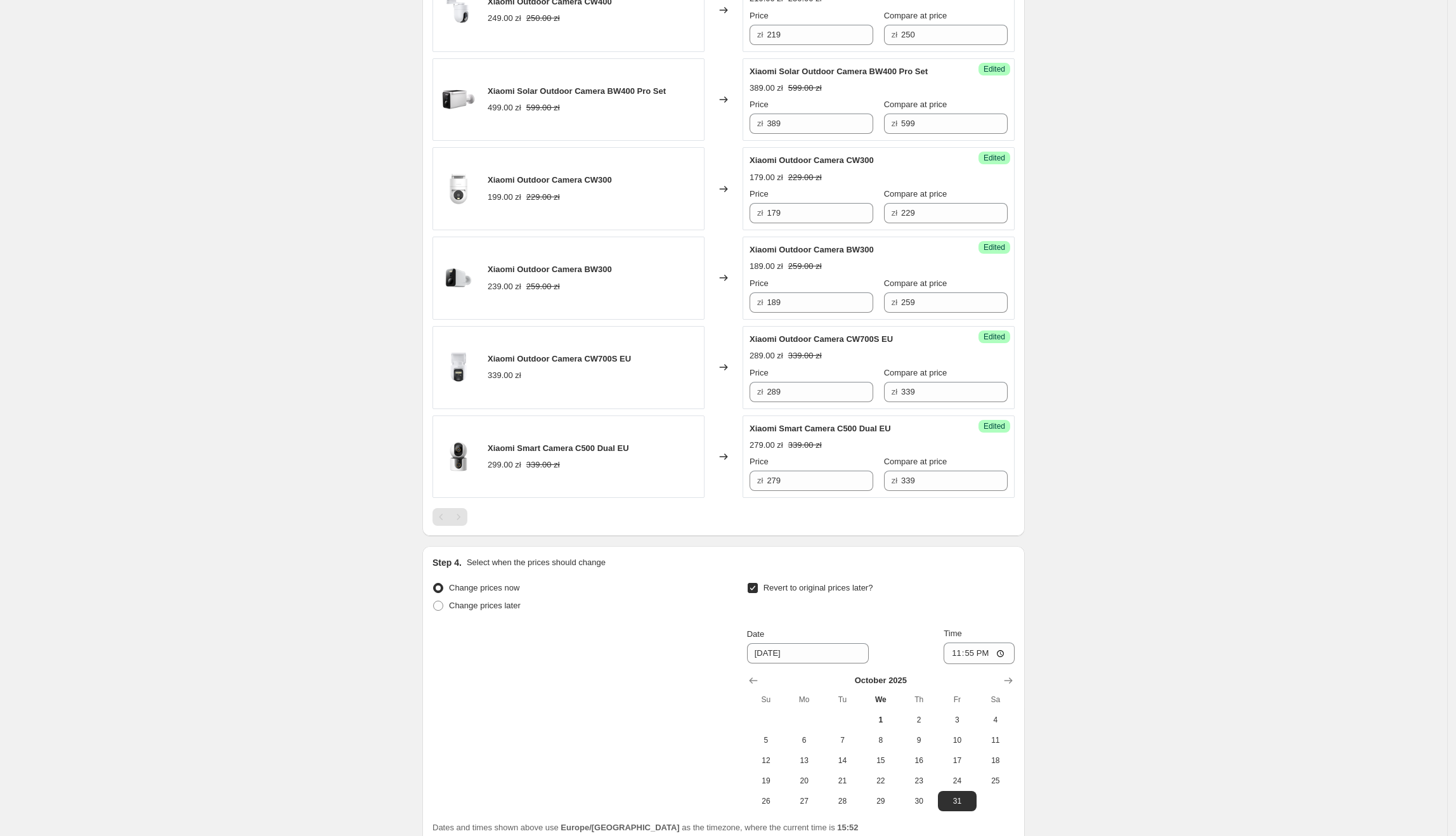
scroll to position [883, 0]
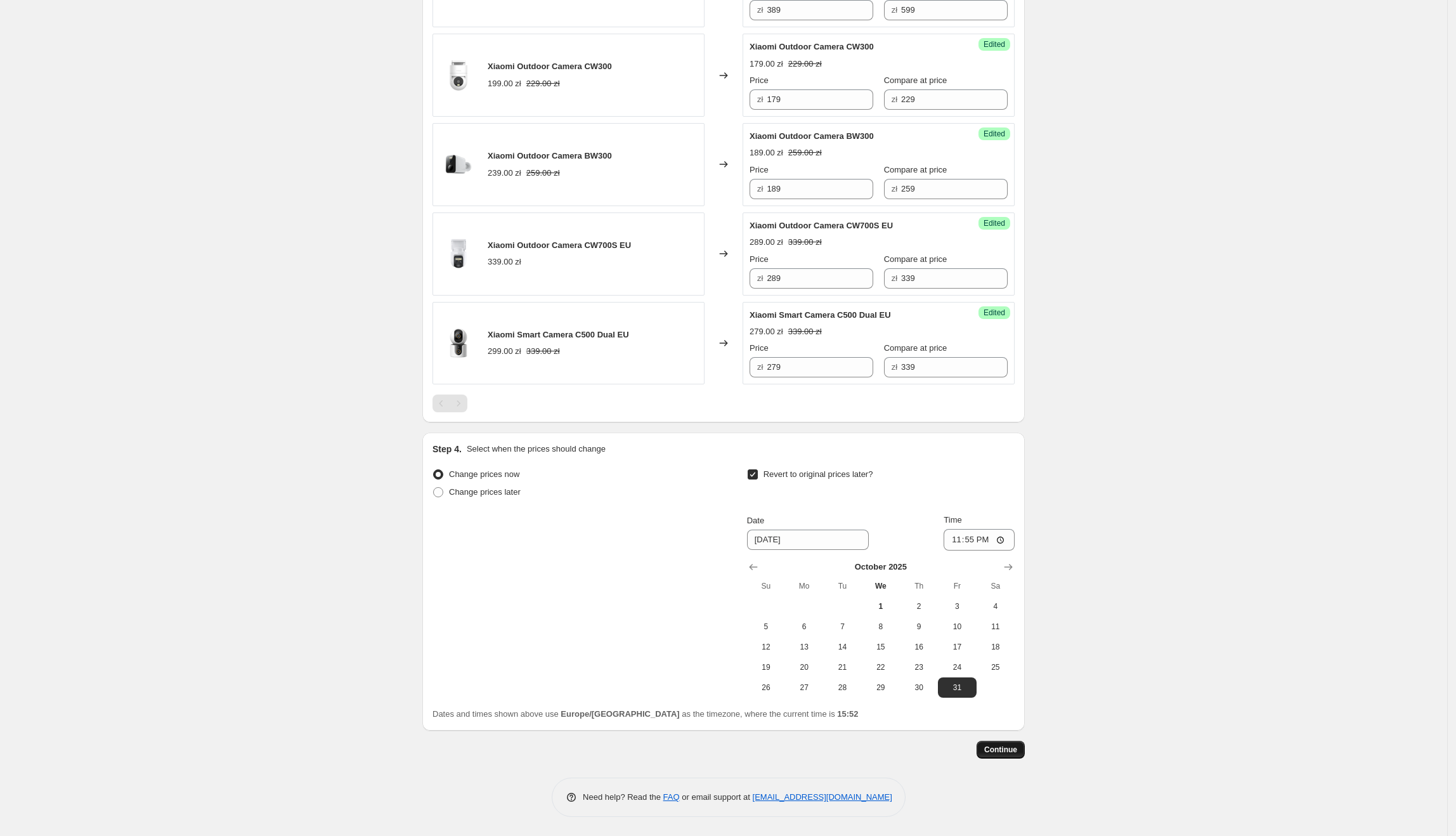
click at [1016, 95] on span "Continue" at bounding box center [1001, 749] width 33 height 10
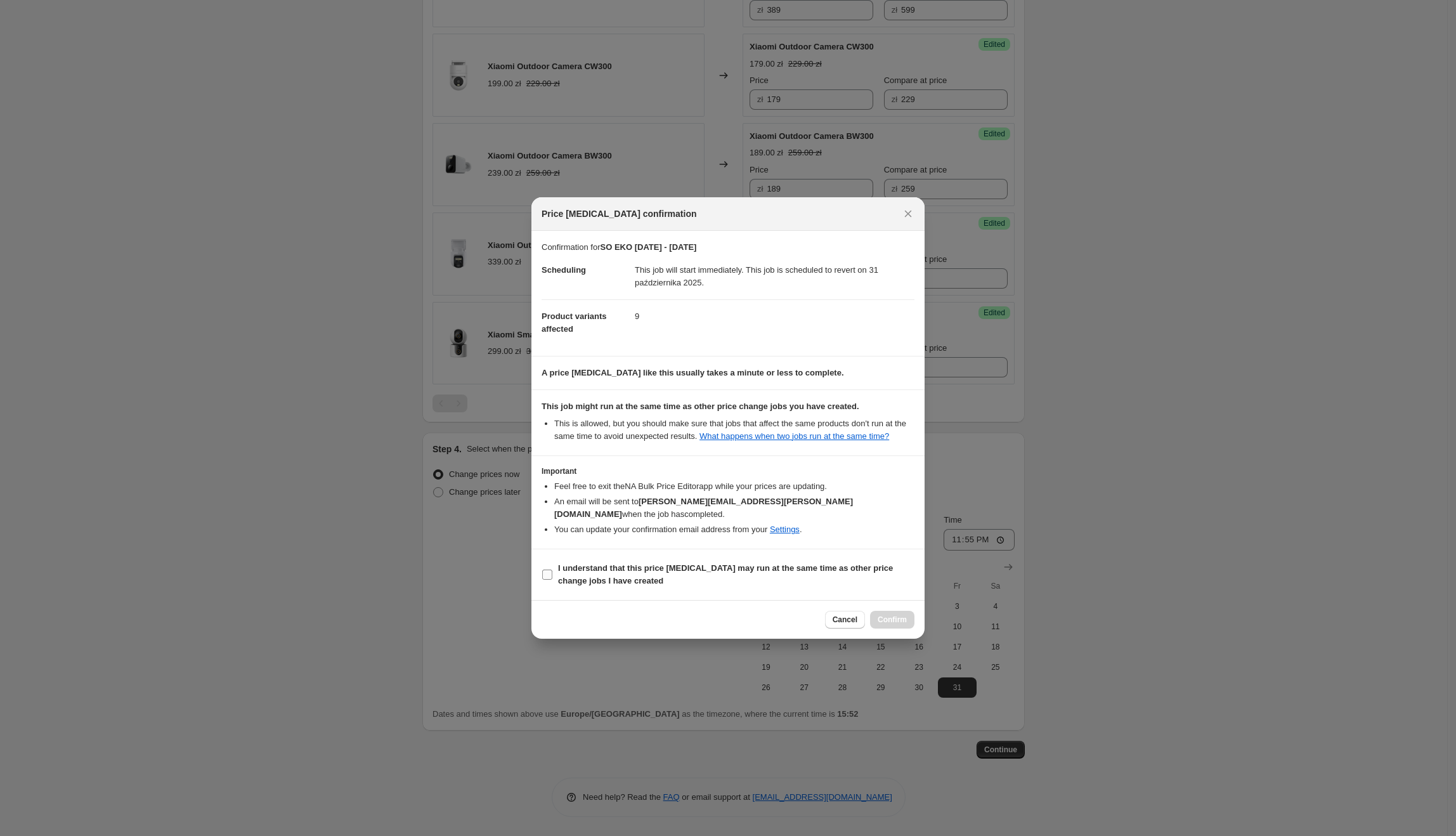
click at [706, 95] on b "I understand that this price change job may run at the same time as other price…" at bounding box center [726, 574] width 335 height 22
click at [552, 95] on input "I understand that this price change job may run at the same time as other price…" at bounding box center [547, 574] width 10 height 10
checkbox input "true"
click at [888, 95] on span "Confirm" at bounding box center [892, 619] width 29 height 10
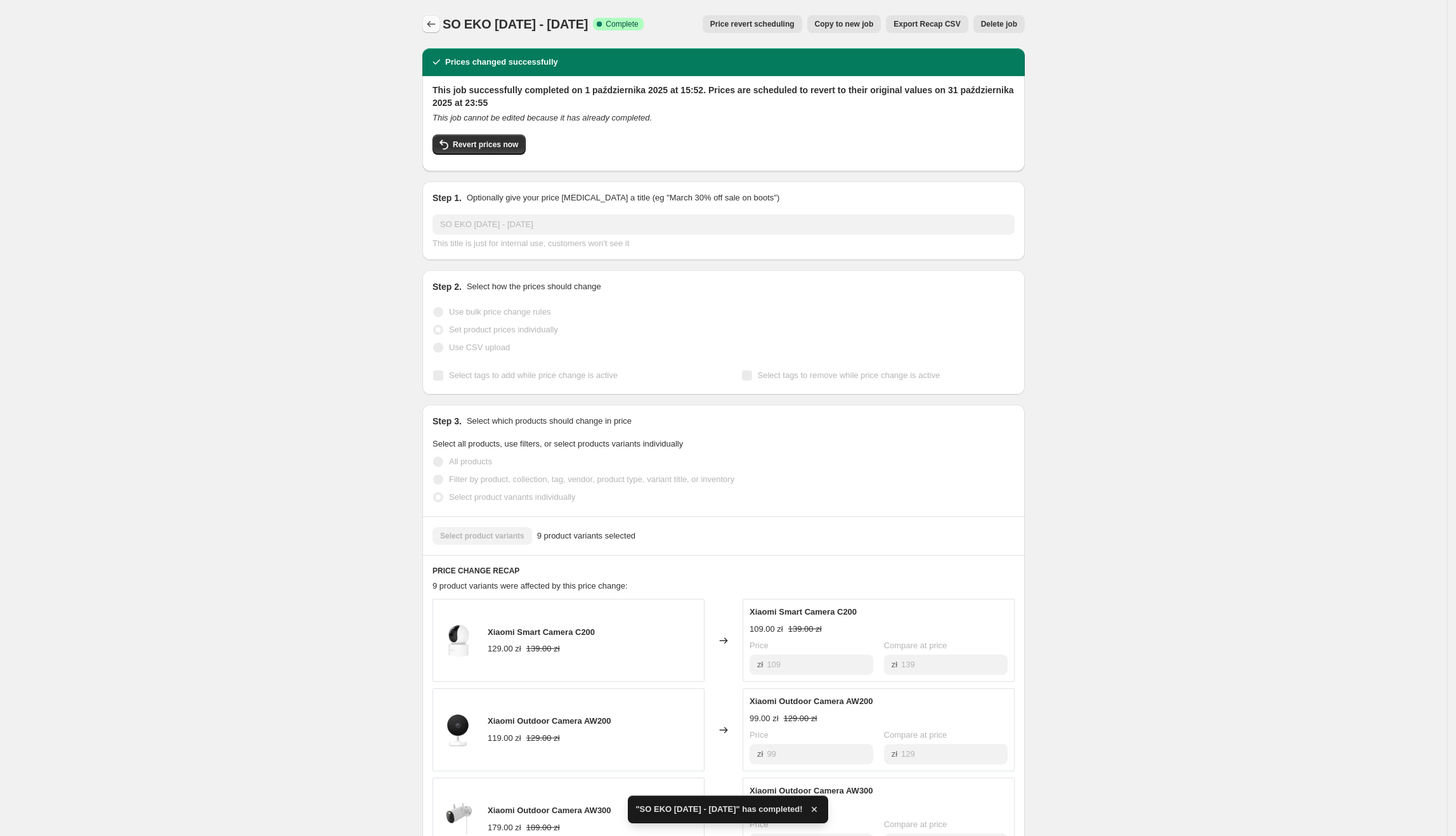
click at [432, 19] on icon "Price change jobs" at bounding box center [431, 24] width 12 height 12
